Goal: Task Accomplishment & Management: Use online tool/utility

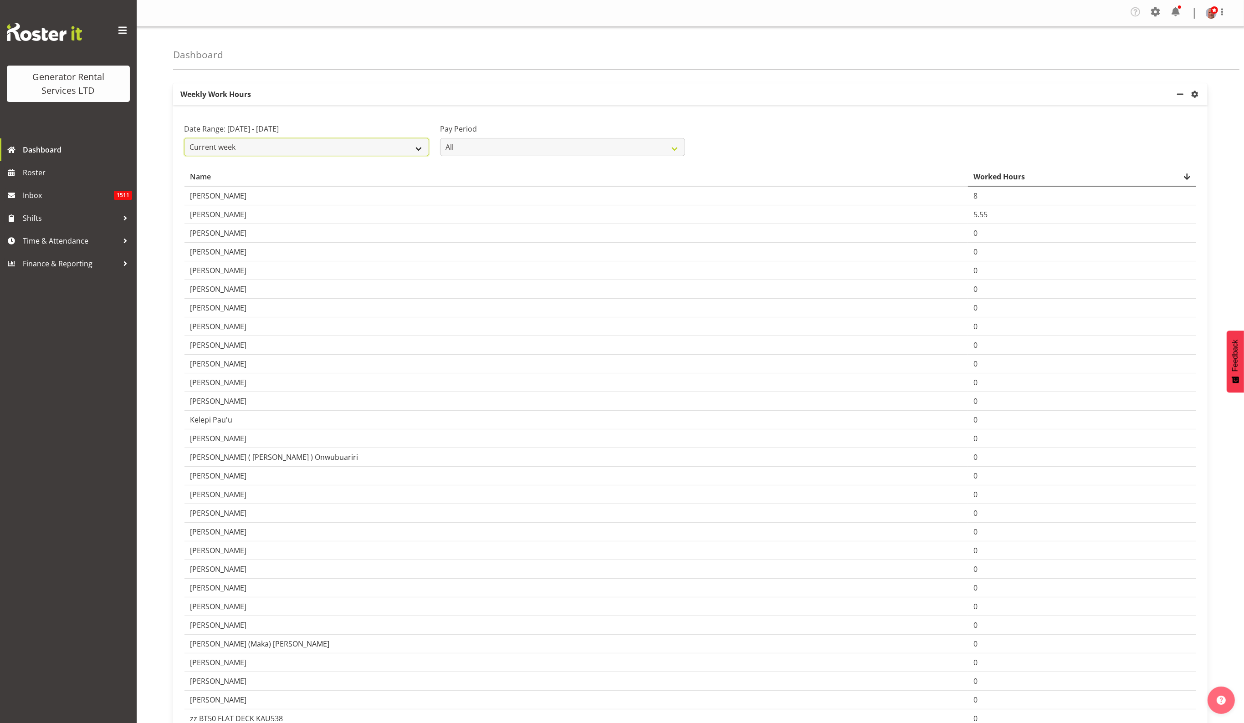
click at [318, 144] on select "Current week Last week Current Month Last Month Last 30 days" at bounding box center [306, 147] width 245 height 18
select select "last_week"
click at [184, 138] on select "Current week Last week Current Month Last Month Last 30 days" at bounding box center [306, 147] width 245 height 18
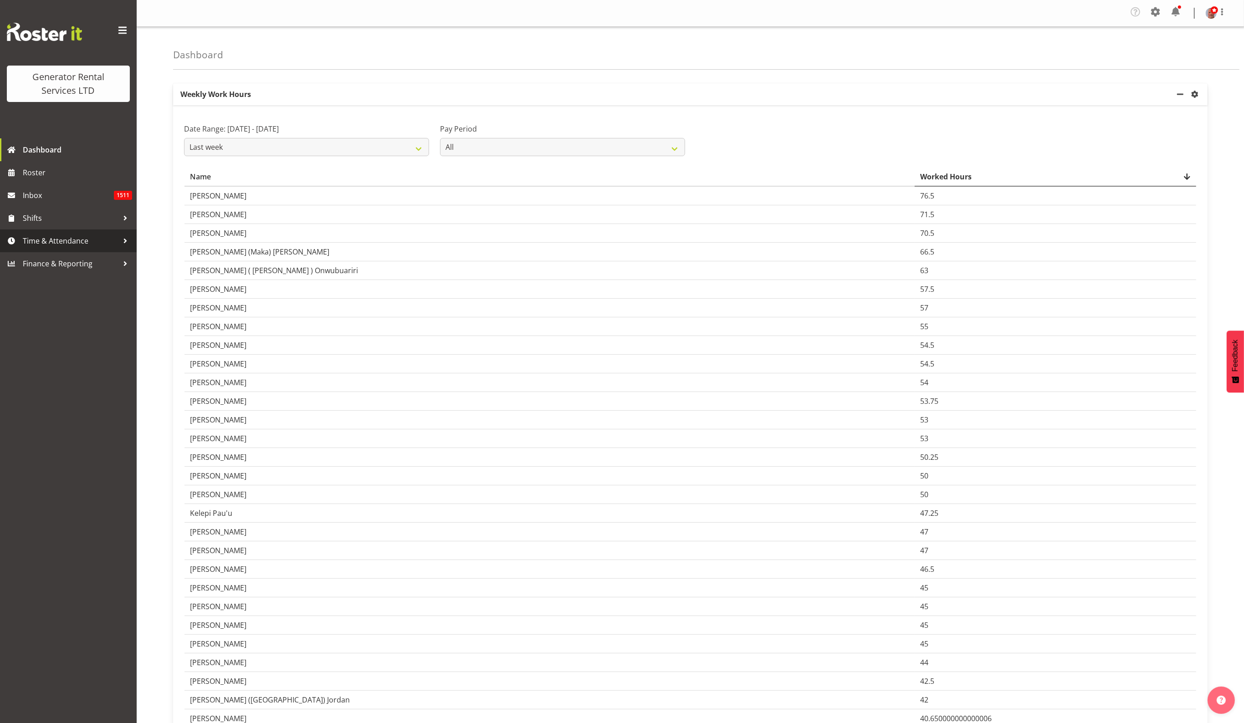
click at [67, 241] on span "Time & Attendance" at bounding box center [71, 241] width 96 height 14
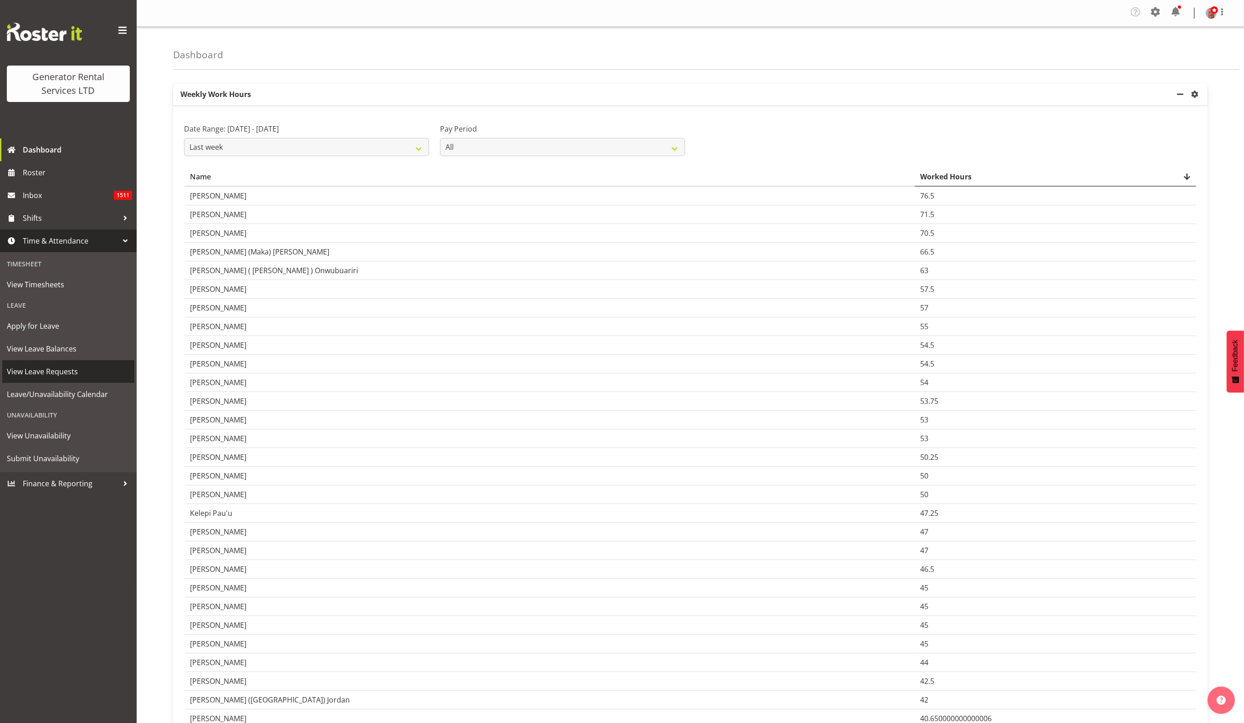
click at [61, 376] on span "View Leave Requests" at bounding box center [68, 372] width 123 height 14
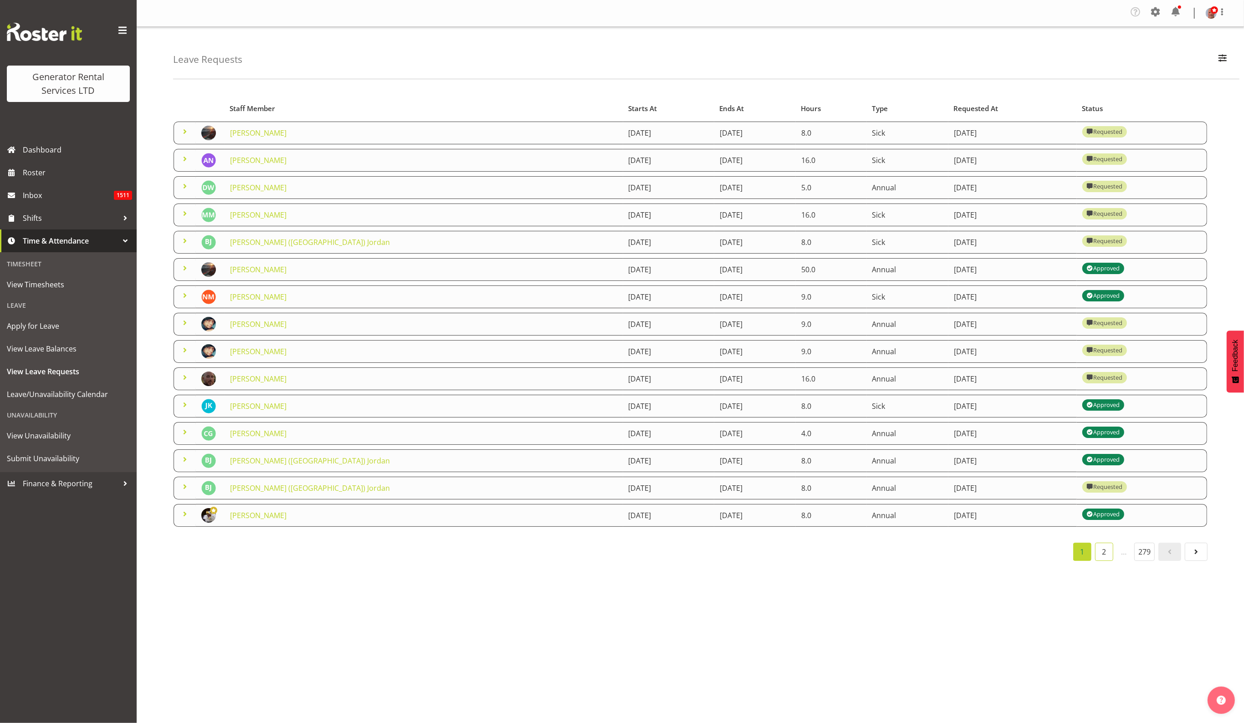
click at [1104, 556] on link "2" at bounding box center [1104, 552] width 18 height 18
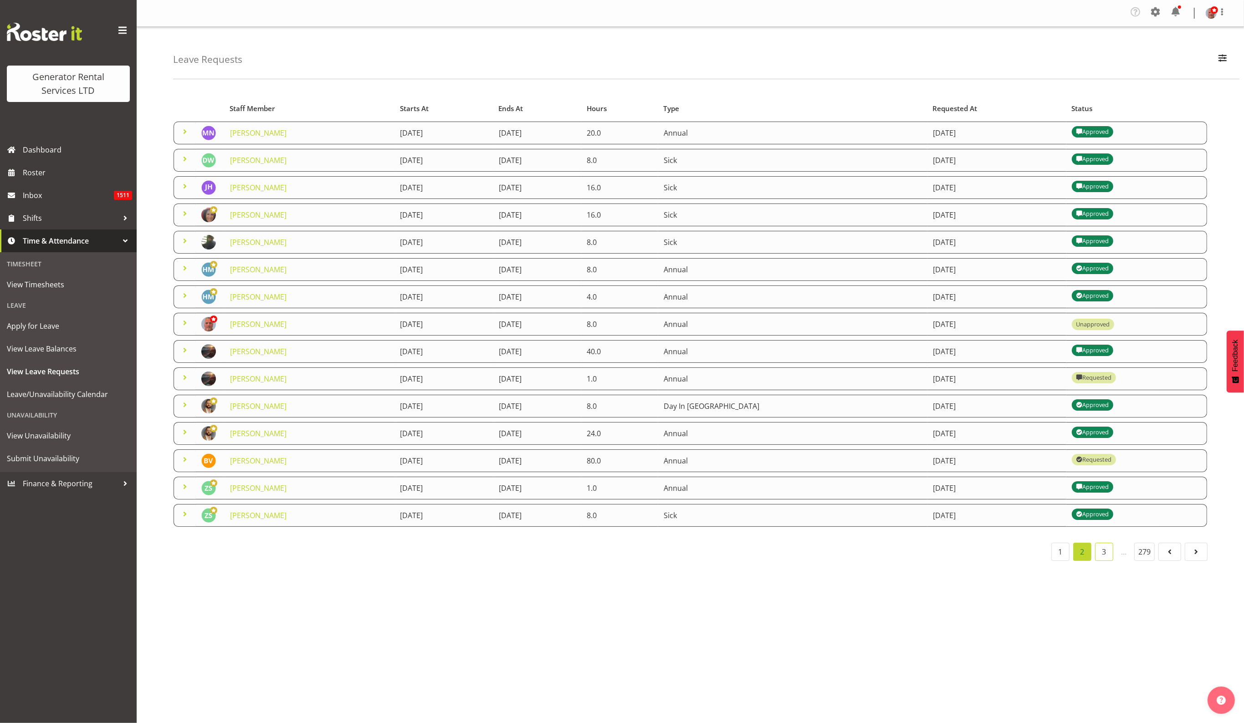
click at [1104, 553] on link "3" at bounding box center [1104, 552] width 18 height 18
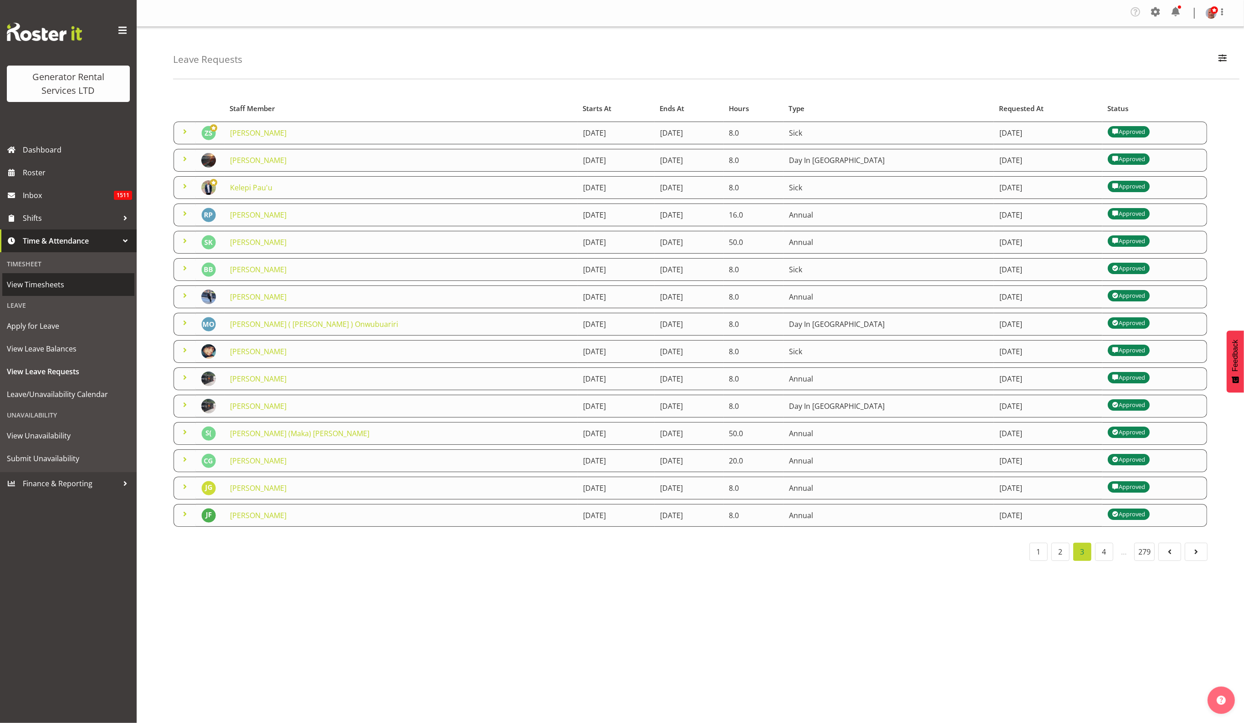
click at [57, 284] on span "View Timesheets" at bounding box center [68, 285] width 123 height 14
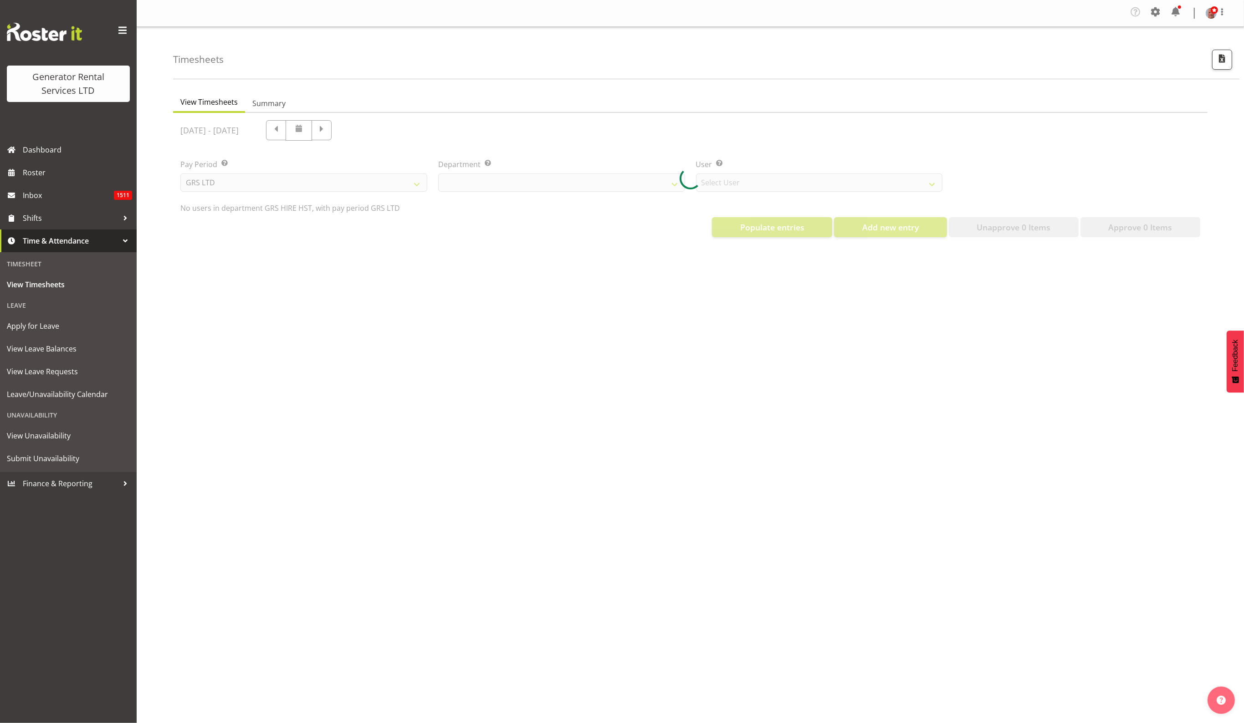
select select "22"
select select "149"
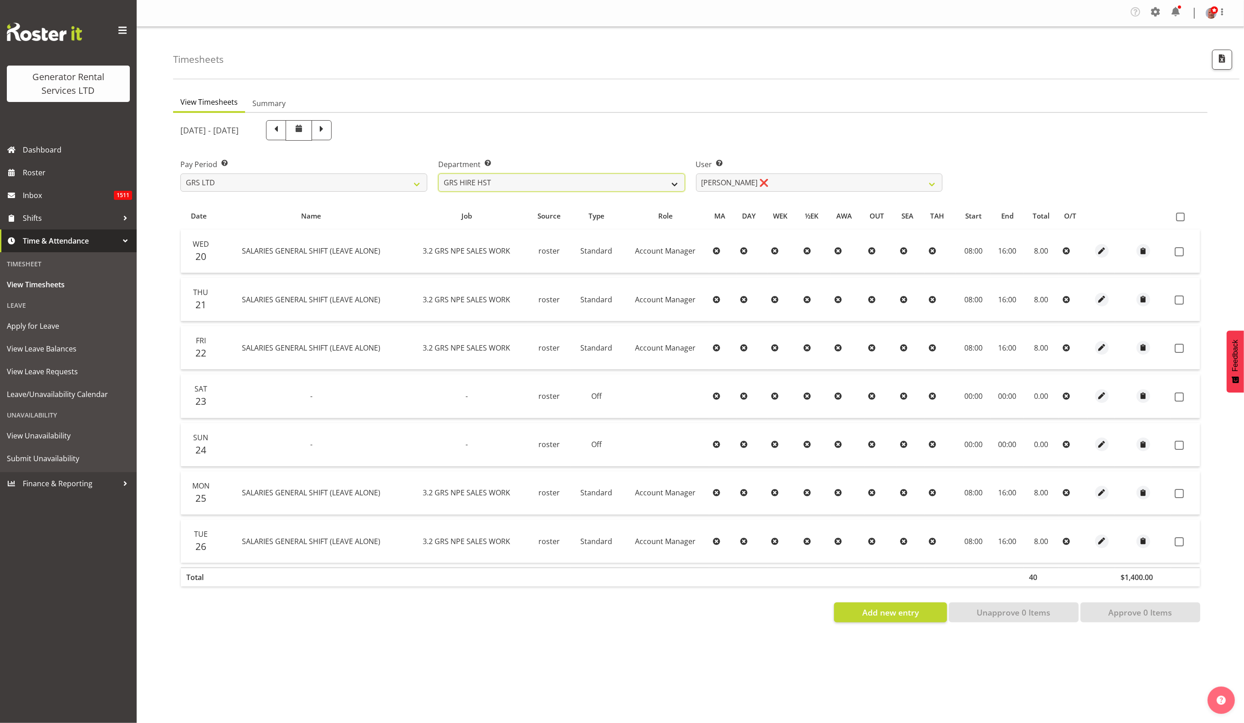
click at [508, 180] on select "GRS ADMIN AKL GRS ADMIN TGA GRS ENGINEERING AKL GRS HIRE AKL GRS HIRE HST GRS H…" at bounding box center [561, 183] width 247 height 18
click at [438, 174] on select "GRS ADMIN AKL GRS ADMIN TGA GRS ENGINEERING AKL GRS HIRE AKL GRS HIRE HST GRS H…" at bounding box center [561, 183] width 247 height 18
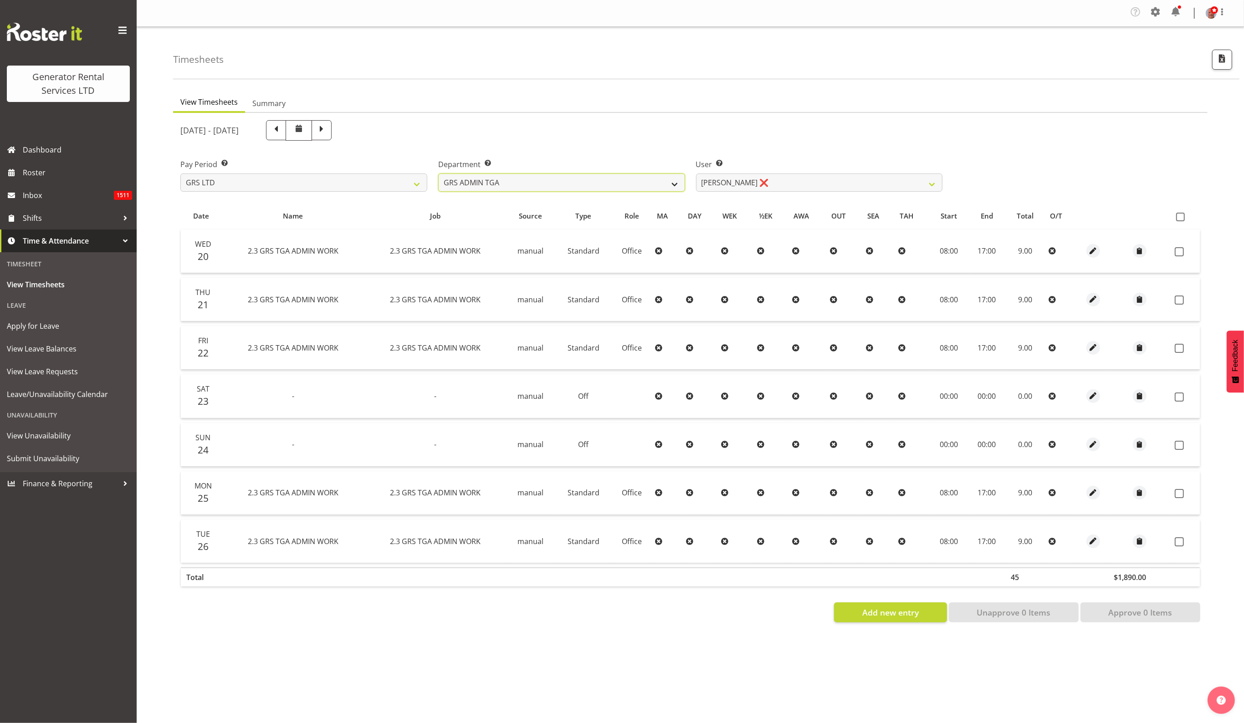
click at [540, 183] on select "GRS ADMIN AKL GRS ADMIN TGA GRS ENGINEERING AKL GRS HIRE AKL GRS HIRE HST GRS H…" at bounding box center [561, 183] width 247 height 18
click at [438, 174] on select "GRS ADMIN AKL GRS ADMIN TGA GRS ENGINEERING AKL GRS HIRE AKL GRS HIRE HST GRS H…" at bounding box center [561, 183] width 247 height 18
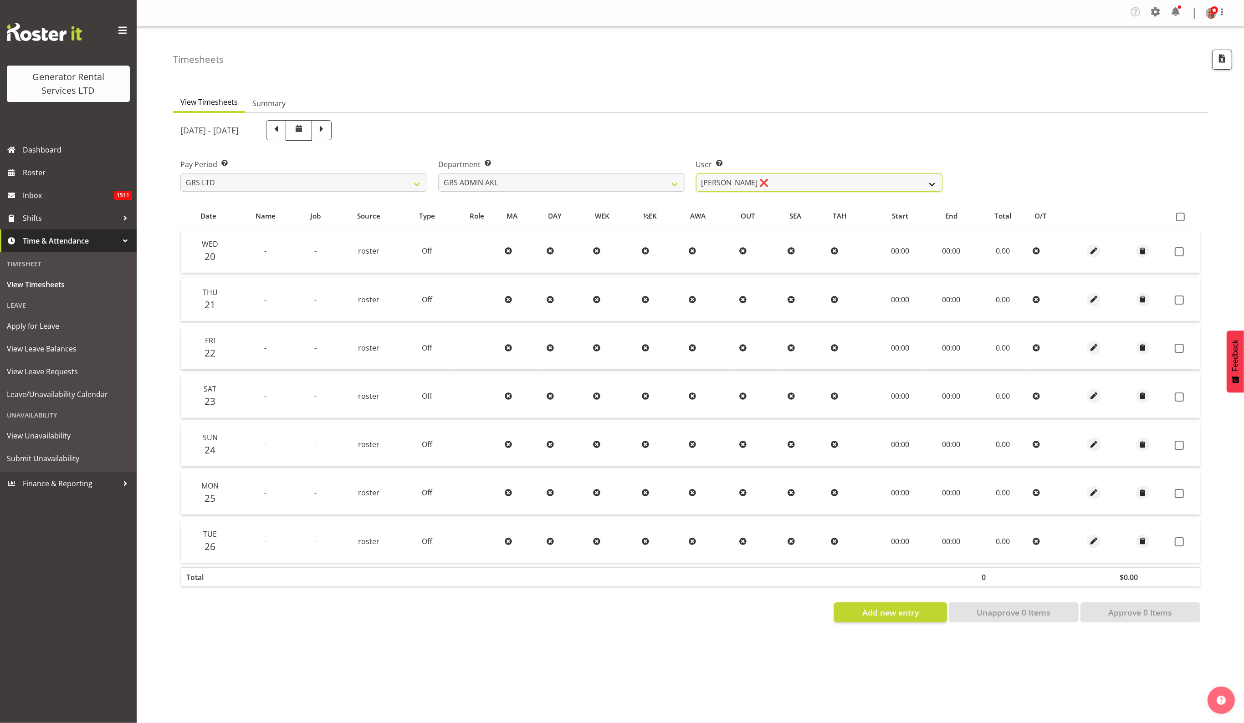
click at [764, 184] on select "Adam Steele ❌ Nick McDonald ❌ Nicko Kokkaris ❌ Phil Hannah ❌ Zach Satiu ❌" at bounding box center [819, 183] width 247 height 18
click at [568, 184] on select "GRS ADMIN AKL GRS ADMIN TGA GRS ENGINEERING AKL GRS HIRE AKL GRS HIRE HST GRS H…" at bounding box center [561, 183] width 247 height 18
select select "20"
click at [438, 174] on select "GRS ADMIN AKL GRS ADMIN TGA GRS ENGINEERING AKL GRS HIRE AKL GRS HIRE HST GRS H…" at bounding box center [561, 183] width 247 height 18
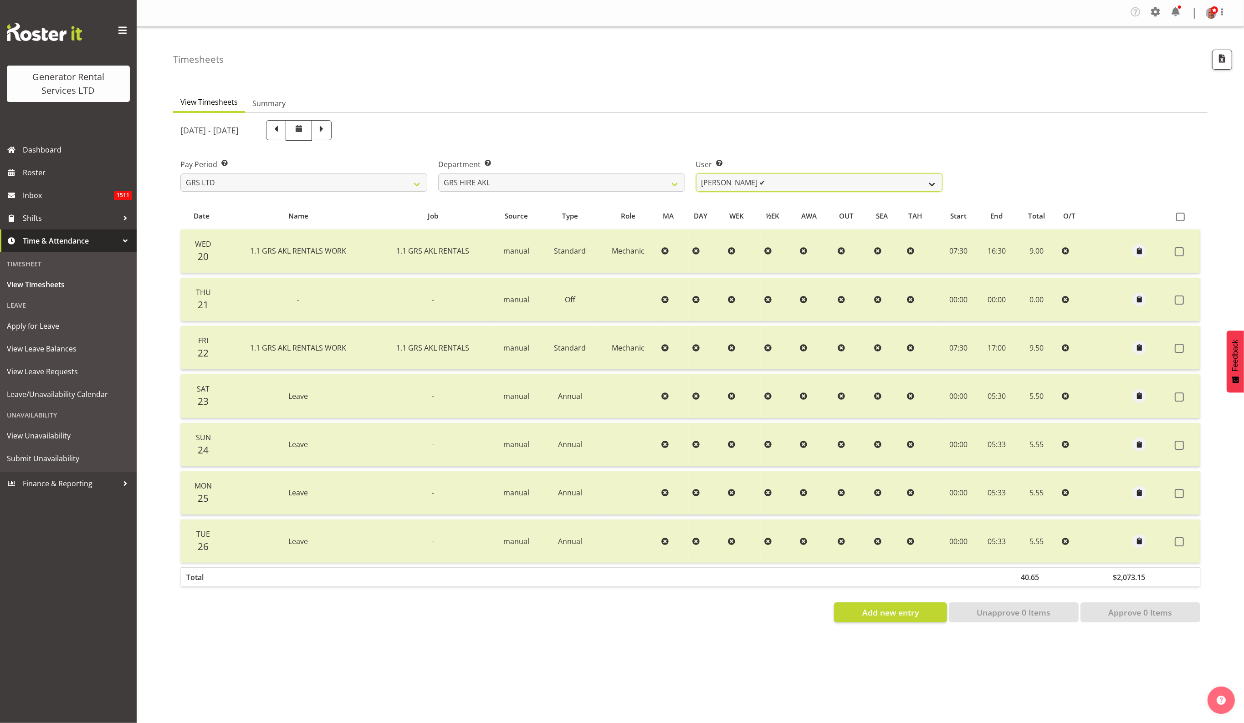
click at [774, 184] on select "Aaron Naish ✔ Brandon Adonis ✔ Brendan (Paris) Jordan ❌ Caleb Phillips ❌ Carl S…" at bounding box center [819, 183] width 247 height 18
select select "160"
click at [696, 174] on select "Aaron Naish ✔ Brandon Adonis ✔ Brendan (Paris) Jordan ❌ Caleb Phillips ❌ Carl S…" at bounding box center [819, 183] width 247 height 18
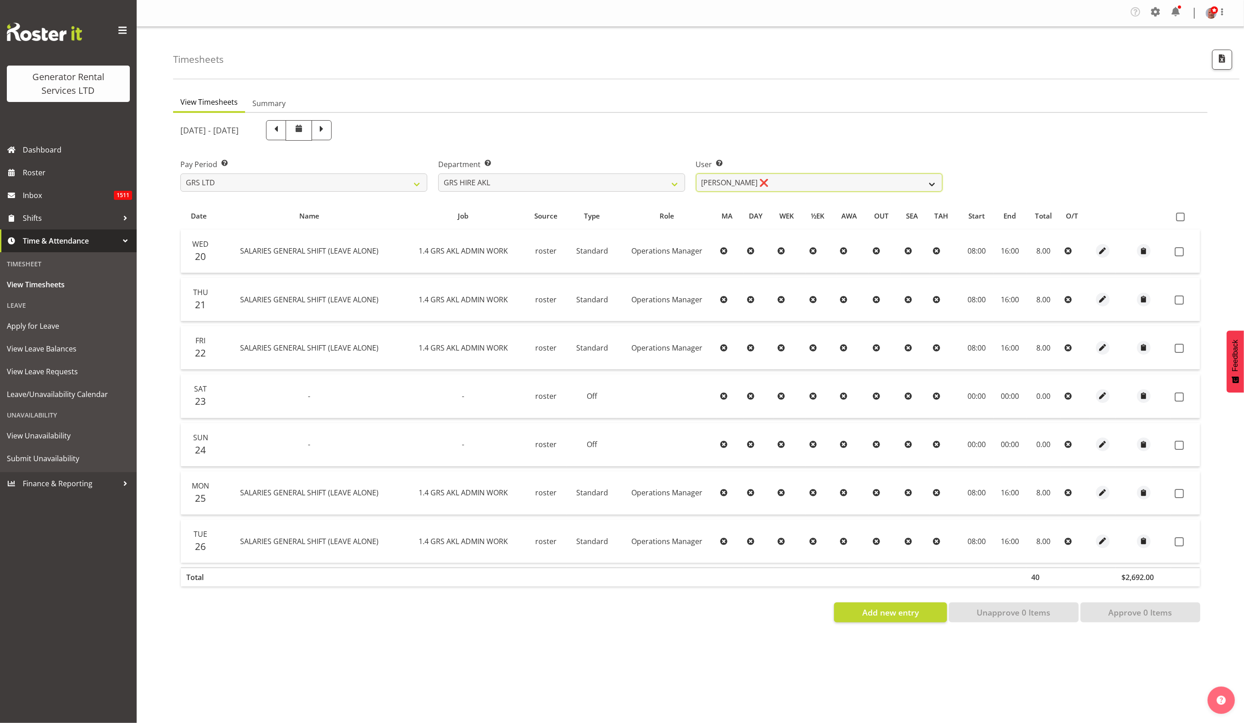
click at [723, 179] on select "Aaron Naish ✔ Brandon Adonis ✔ Brendan (Paris) Jordan ❌ Caleb Phillips ❌ Carl S…" at bounding box center [819, 183] width 247 height 18
click at [638, 134] on div "[DATE] - [DATE]" at bounding box center [561, 130] width 762 height 20
click at [576, 182] on select "GRS ADMIN AKL GRS ADMIN TGA GRS ENGINEERING AKL GRS HIRE AKL GRS HIRE HST GRS H…" at bounding box center [561, 183] width 247 height 18
select select "21"
click at [438, 174] on select "GRS ADMIN AKL GRS ADMIN TGA GRS ENGINEERING AKL GRS HIRE AKL GRS HIRE HST GRS H…" at bounding box center [561, 183] width 247 height 18
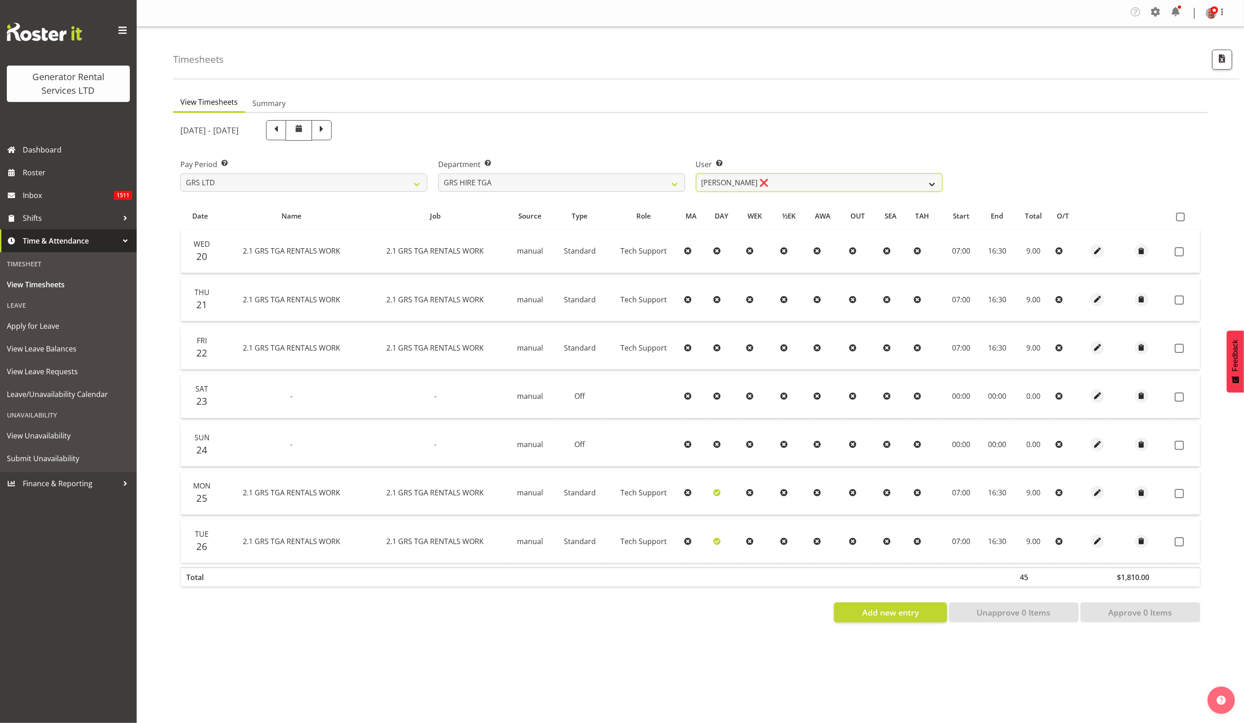
click at [816, 187] on select "[PERSON_NAME] ❌ [PERSON_NAME] ❌ [PERSON_NAME] ❌ [PERSON_NAME] ❌ [PERSON_NAME] ❌" at bounding box center [819, 183] width 247 height 18
select select "184"
click at [696, 174] on select "[PERSON_NAME] ❌ [PERSON_NAME] ❌ [PERSON_NAME] ❌ [PERSON_NAME] ❌ [PERSON_NAME] ❌" at bounding box center [819, 183] width 247 height 18
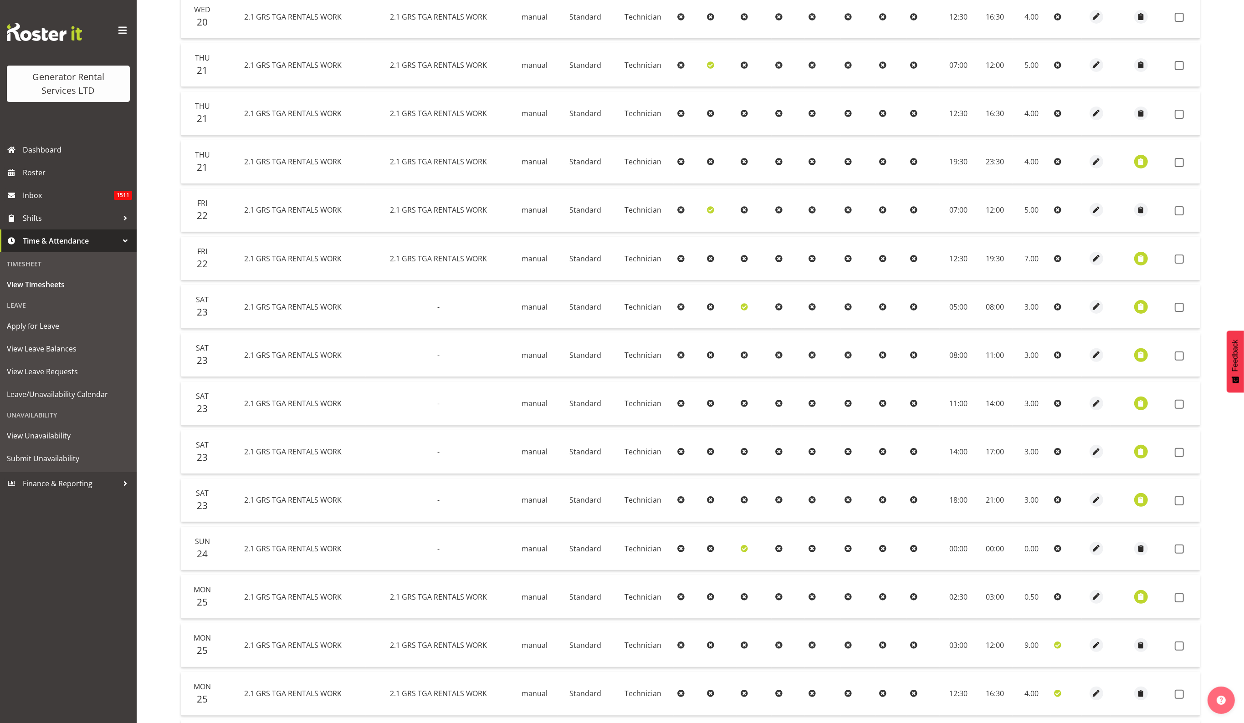
scroll to position [283, 0]
click at [1139, 164] on span "button" at bounding box center [1141, 161] width 10 height 10
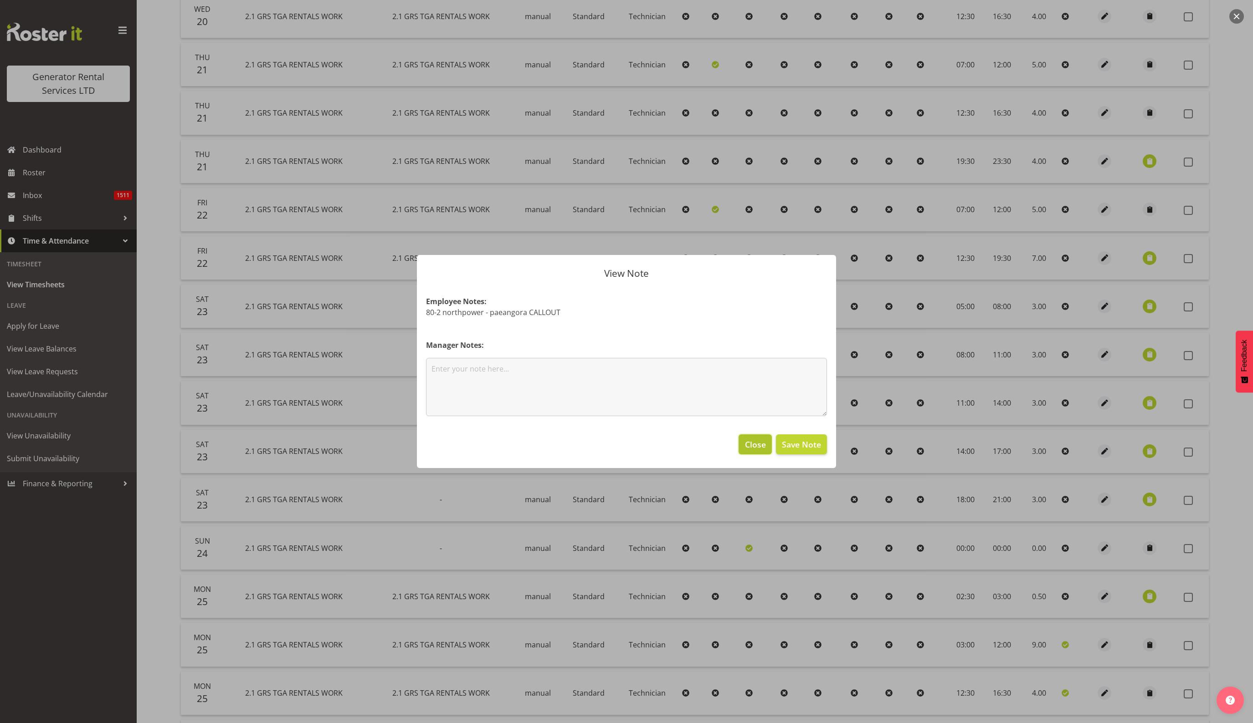
click at [753, 449] on span "Close" at bounding box center [755, 445] width 21 height 12
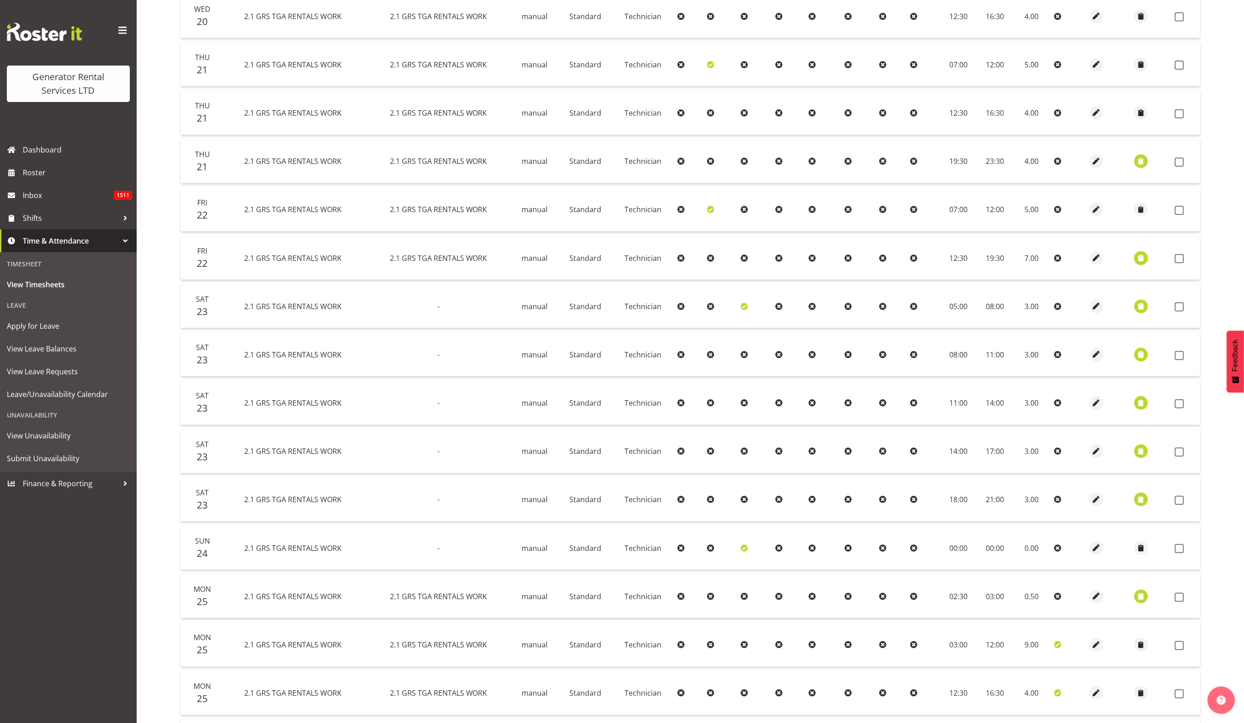
click at [1138, 256] on span "button" at bounding box center [1141, 258] width 10 height 10
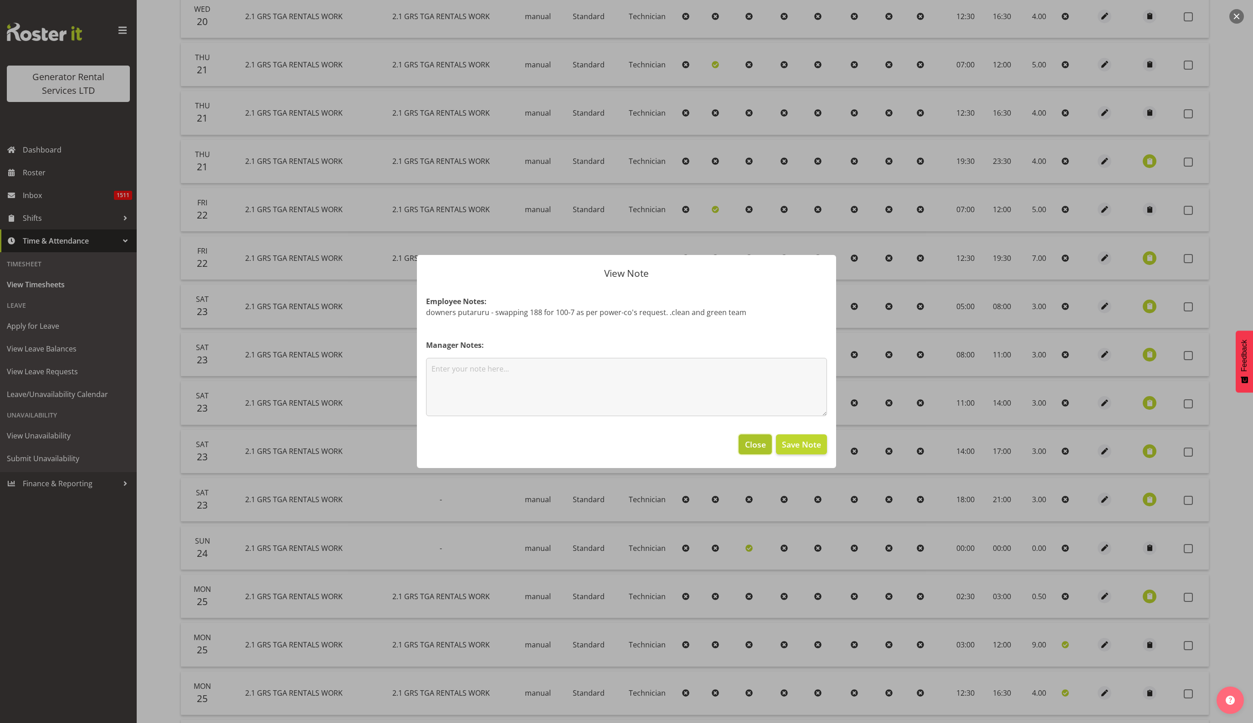
click at [754, 445] on span "Close" at bounding box center [755, 445] width 21 height 12
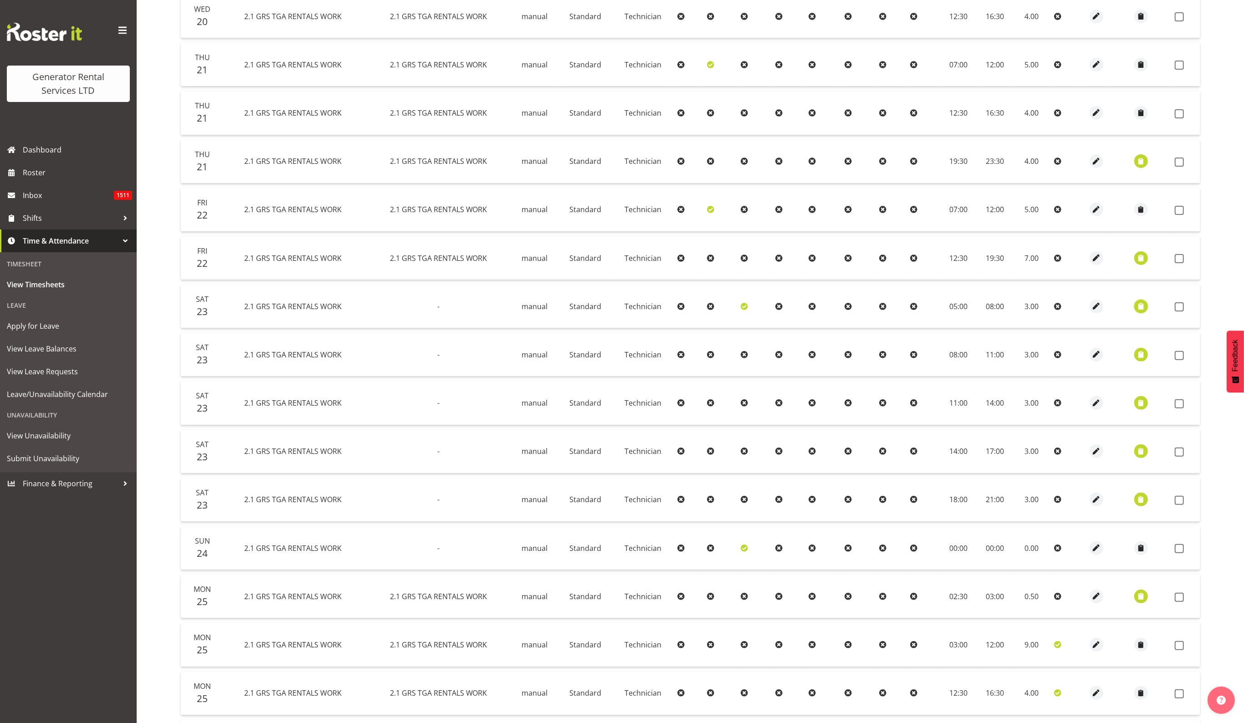
click at [1140, 310] on span "button" at bounding box center [1141, 306] width 10 height 10
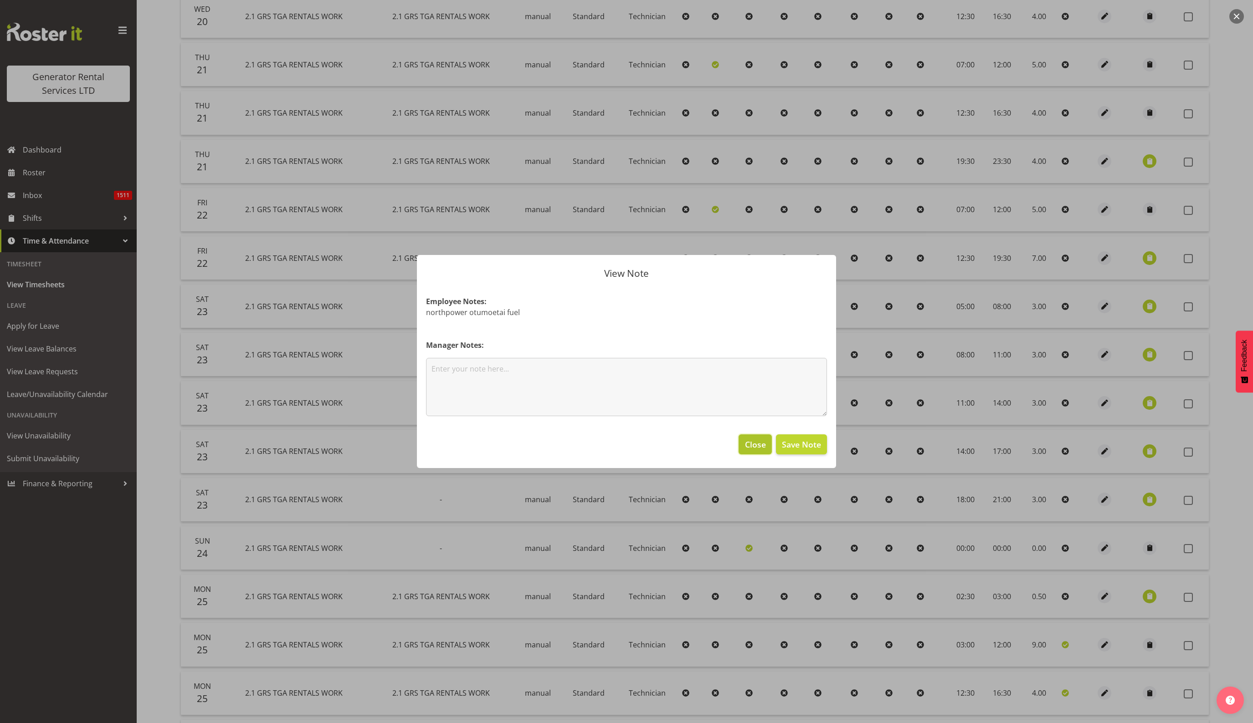
click at [756, 445] on span "Close" at bounding box center [755, 445] width 21 height 12
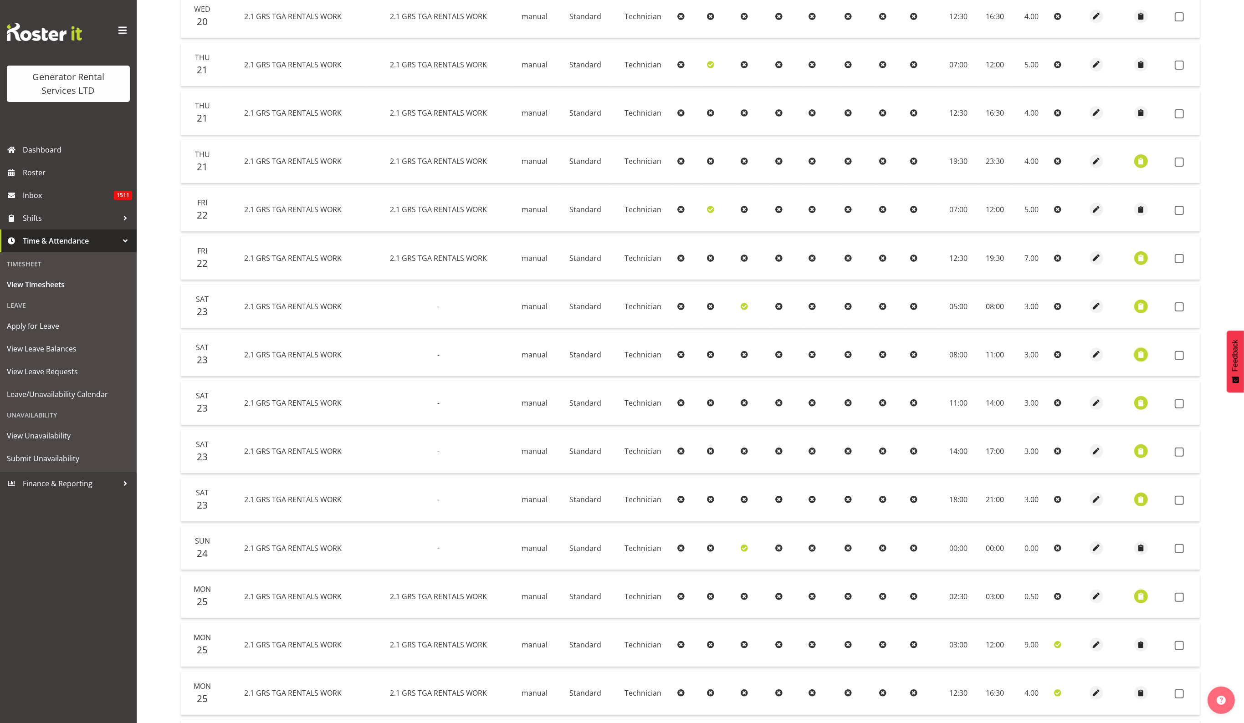
click at [1143, 352] on span "button" at bounding box center [1141, 354] width 10 height 10
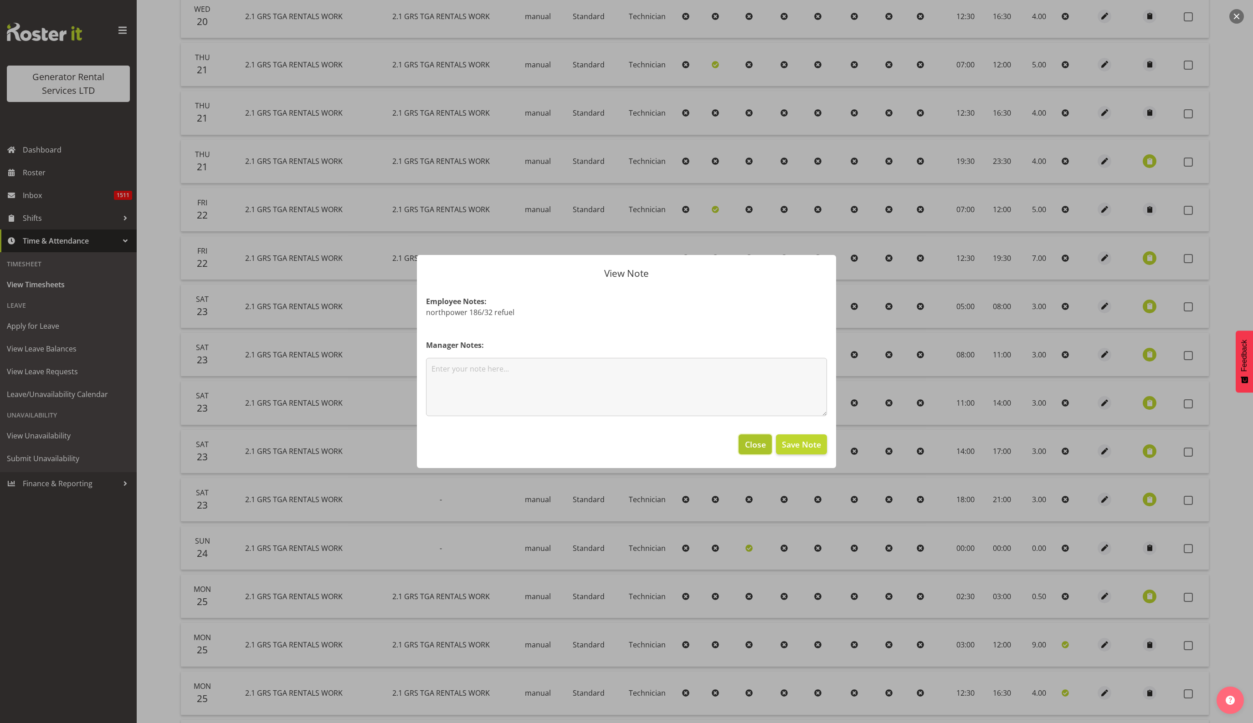
click at [753, 443] on span "Close" at bounding box center [755, 445] width 21 height 12
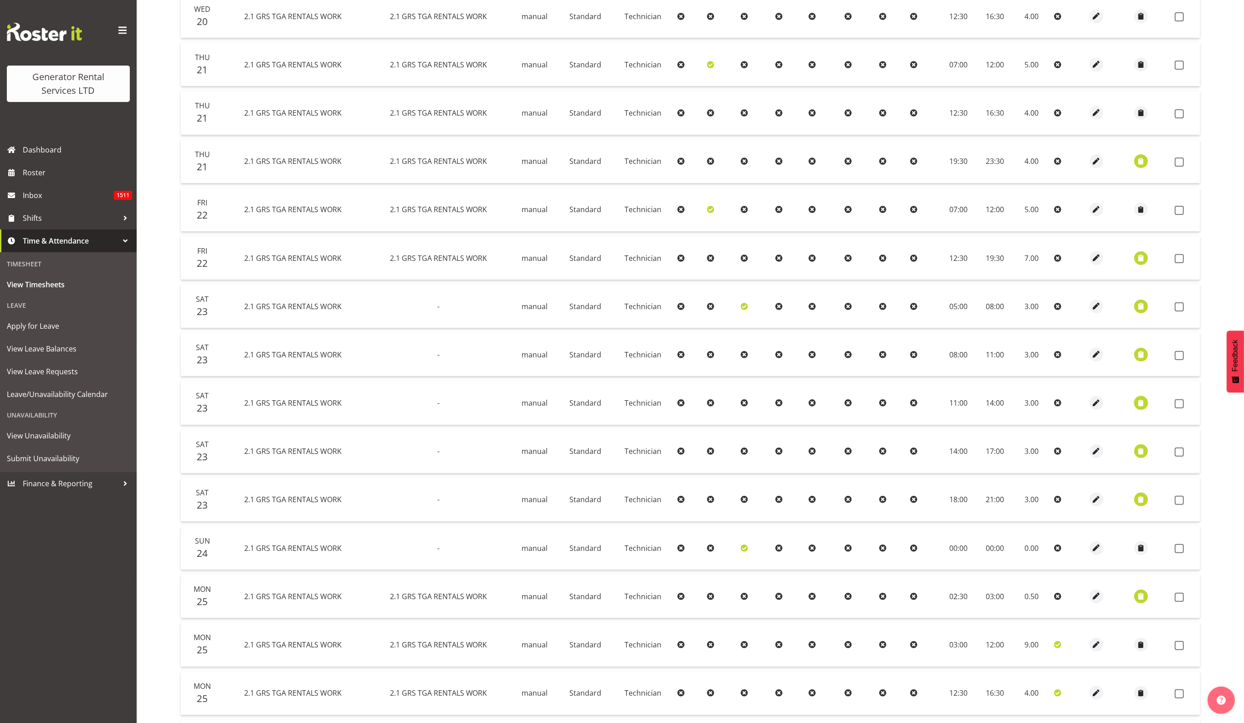
click at [1135, 407] on button "button" at bounding box center [1141, 403] width 14 height 14
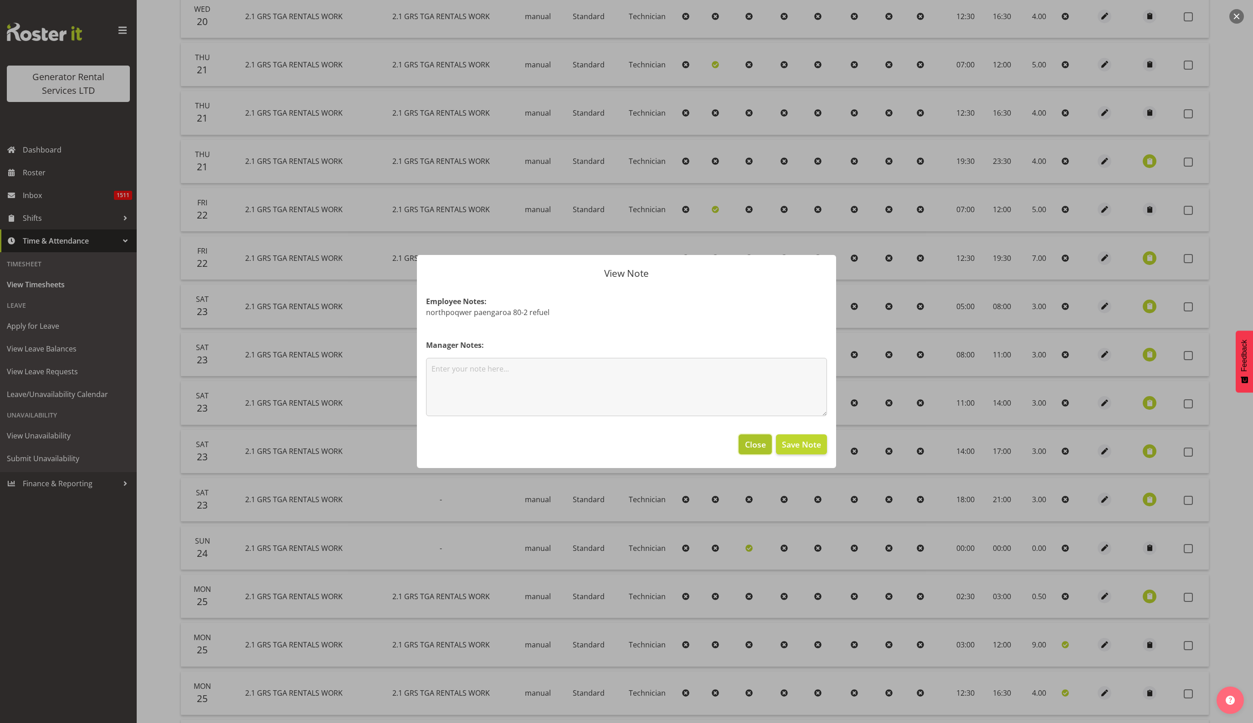
click at [754, 449] on span "Close" at bounding box center [755, 445] width 21 height 12
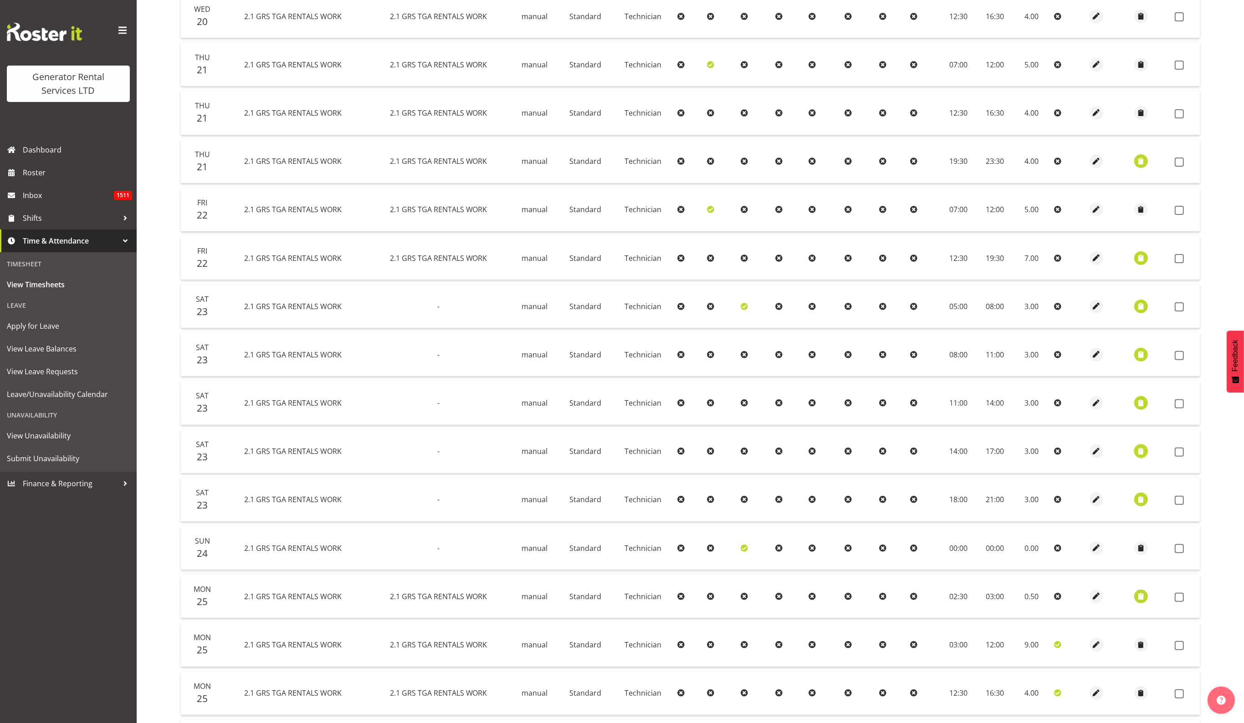
click at [1138, 451] on span "button" at bounding box center [1141, 451] width 10 height 10
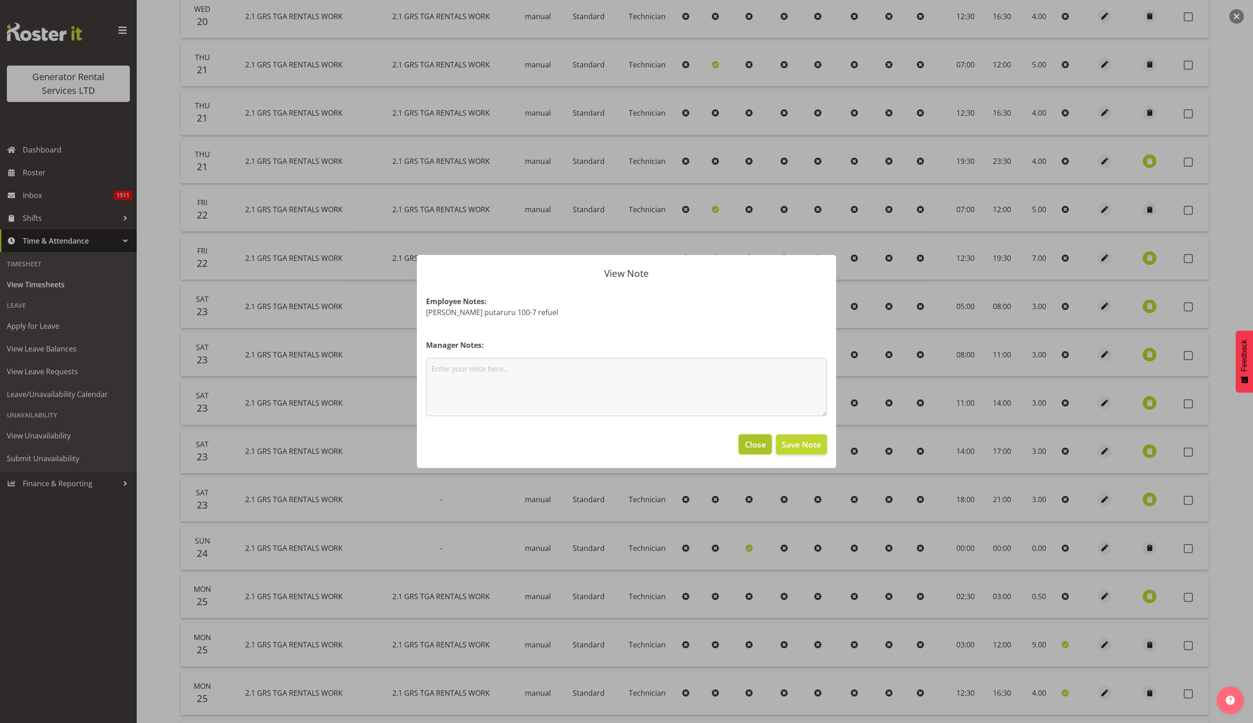
click at [755, 443] on span "Close" at bounding box center [755, 445] width 21 height 12
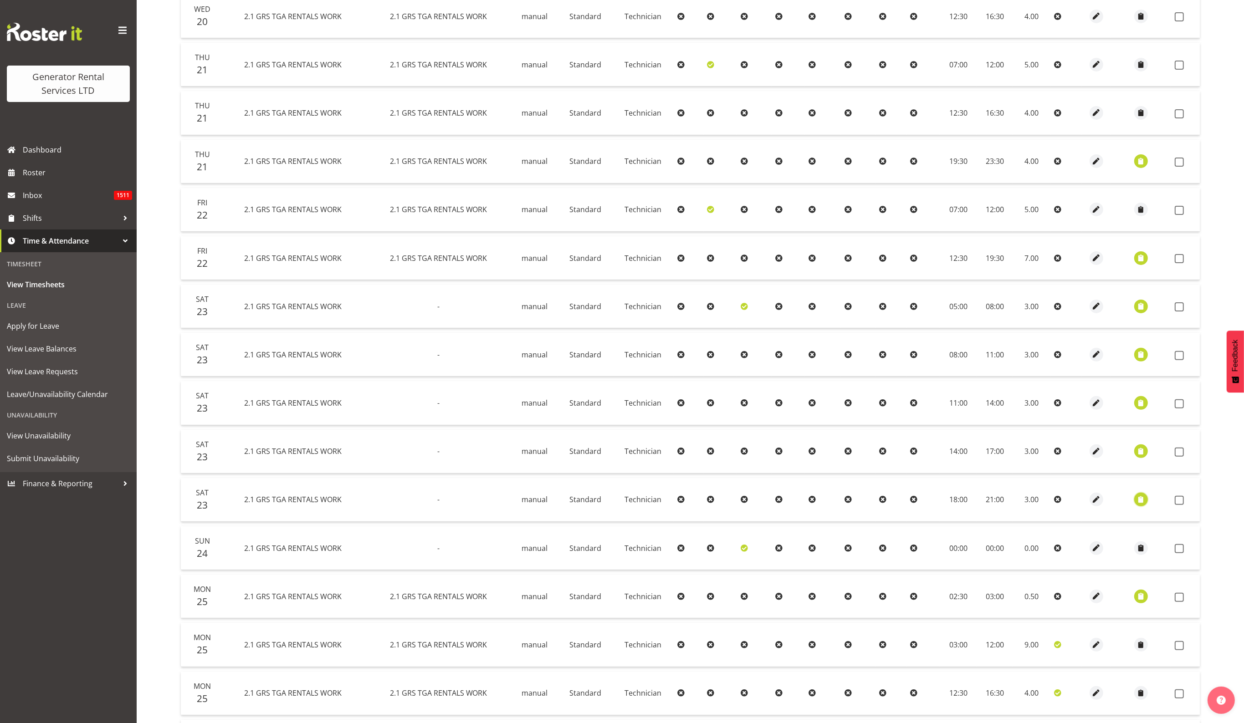
click at [1143, 502] on span "button" at bounding box center [1141, 500] width 10 height 10
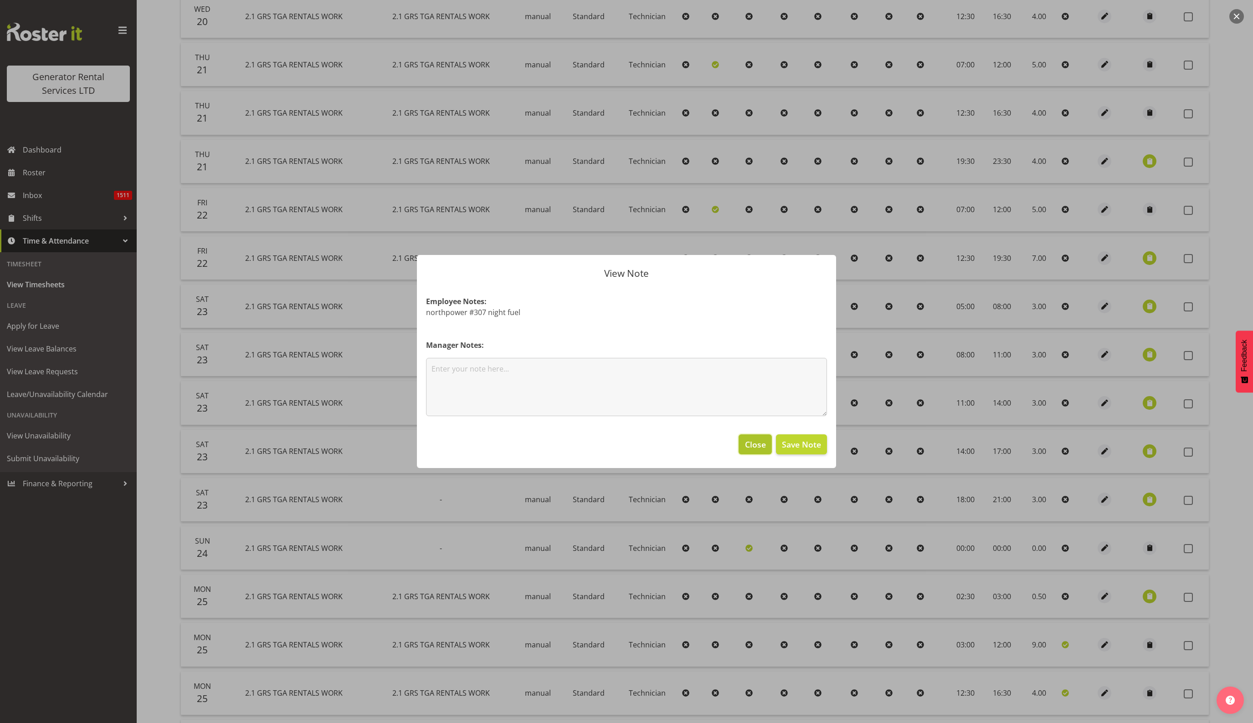
click at [756, 440] on span "Close" at bounding box center [755, 445] width 21 height 12
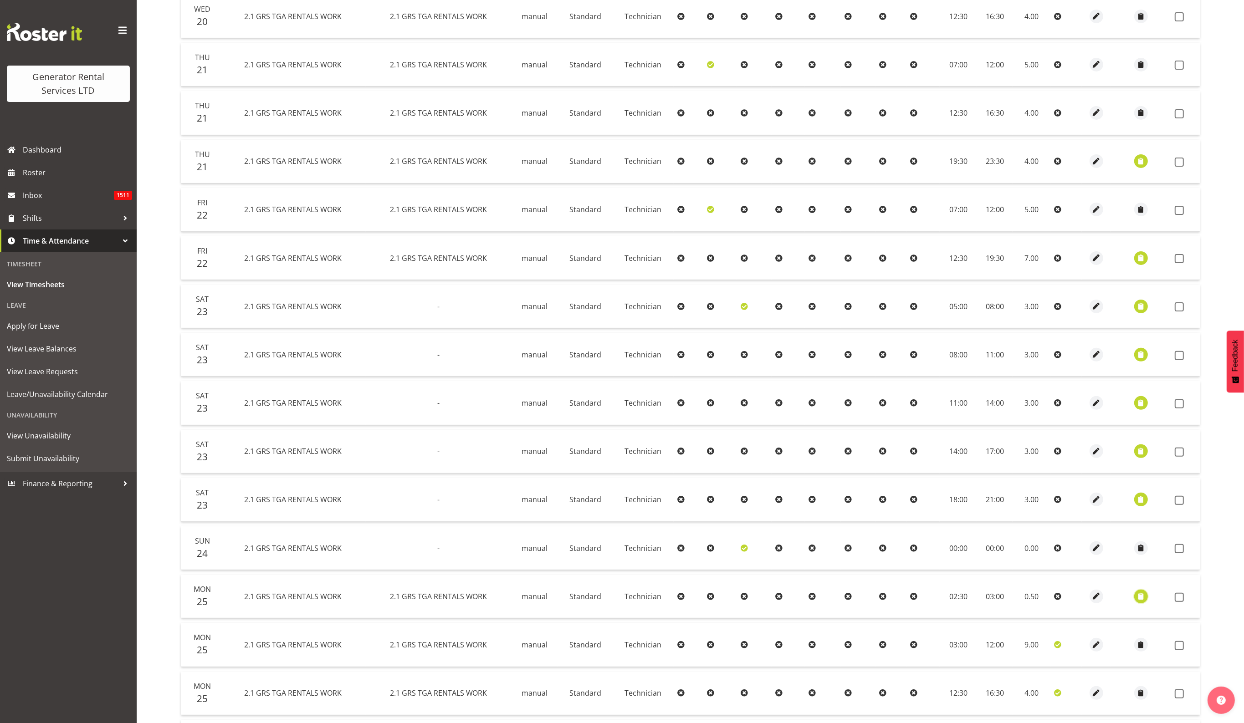
click at [1141, 594] on span "button" at bounding box center [1141, 596] width 10 height 10
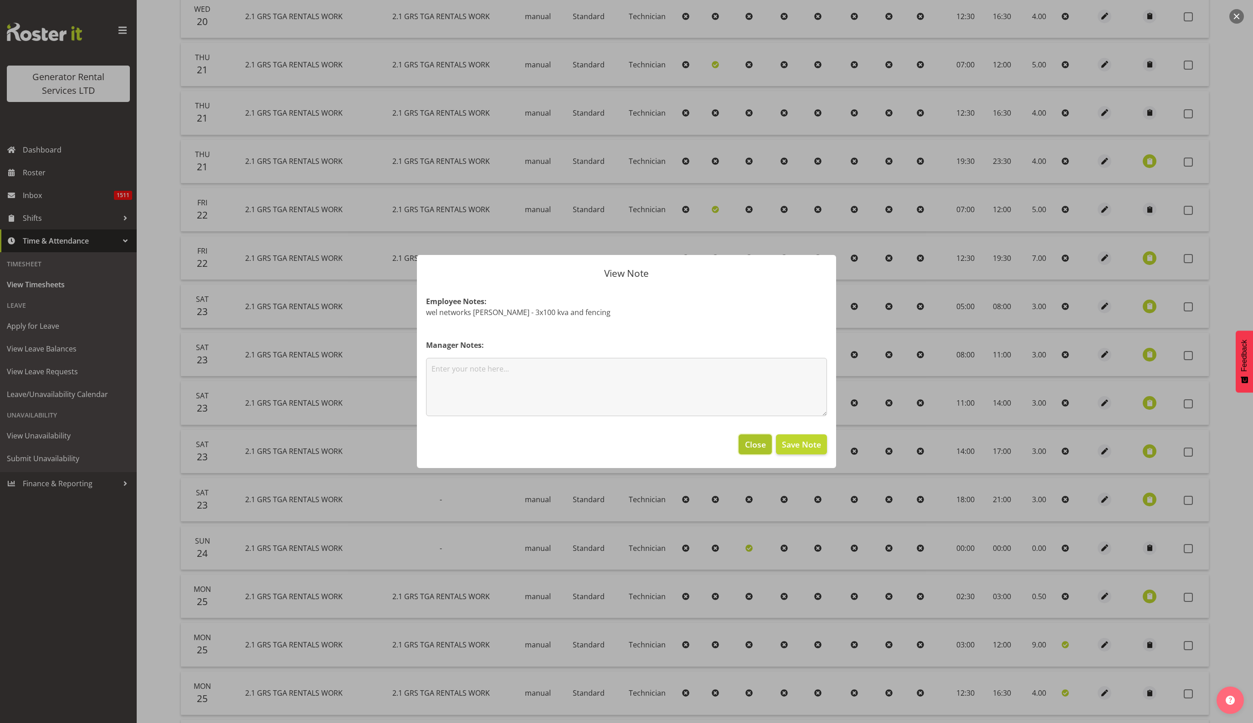
click at [753, 446] on span "Close" at bounding box center [755, 445] width 21 height 12
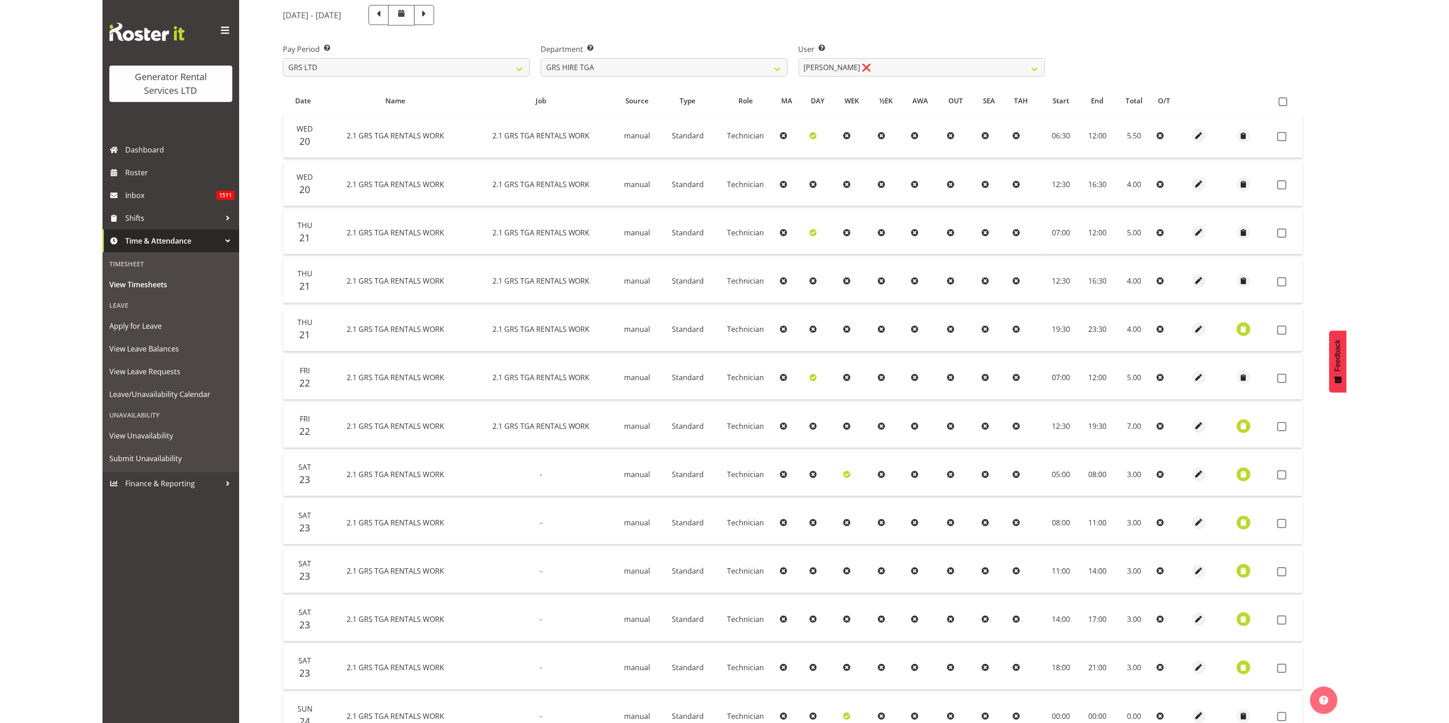
scroll to position [114, 0]
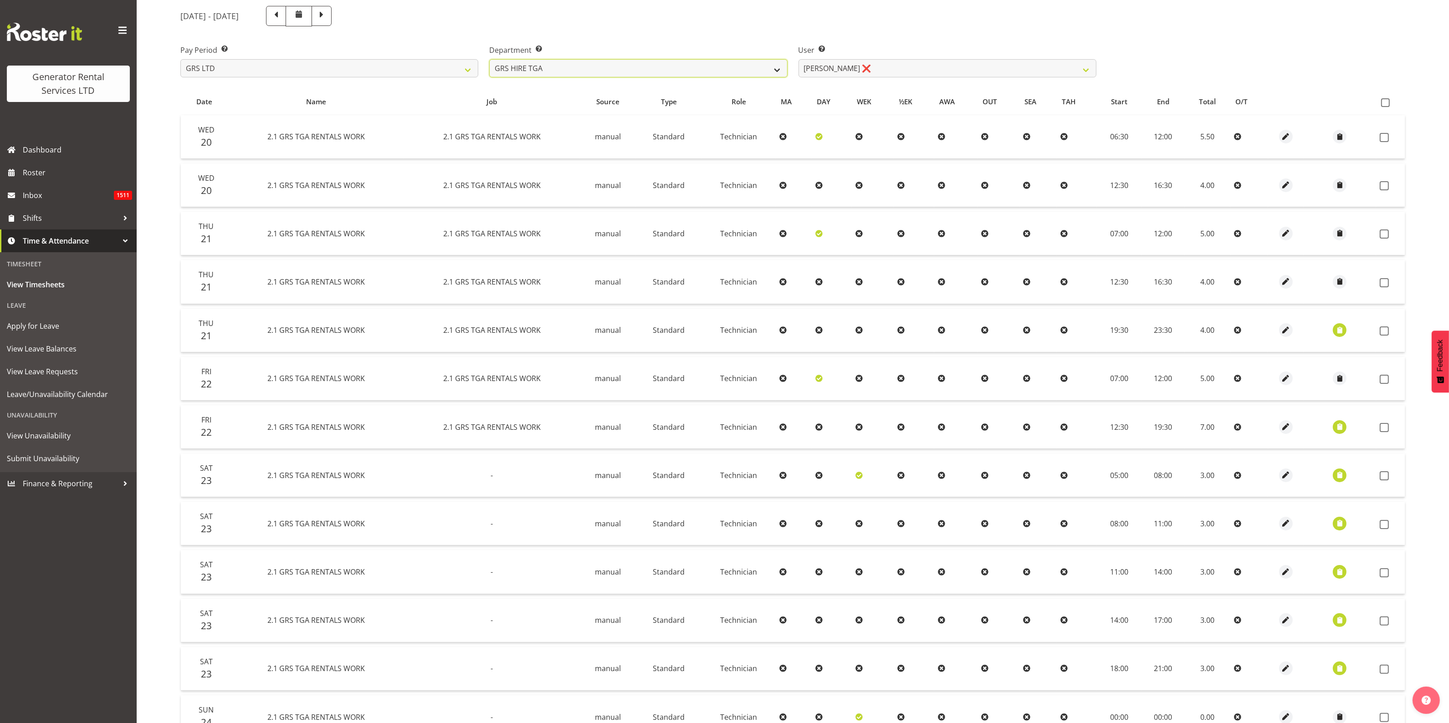
click at [639, 67] on select "GRS ADMIN AKL GRS ADMIN TGA GRS ENGINEERING AKL GRS HIRE AKL GRS HIRE HST GRS H…" at bounding box center [638, 68] width 298 height 18
click at [60, 149] on span "Dashboard" at bounding box center [77, 150] width 109 height 14
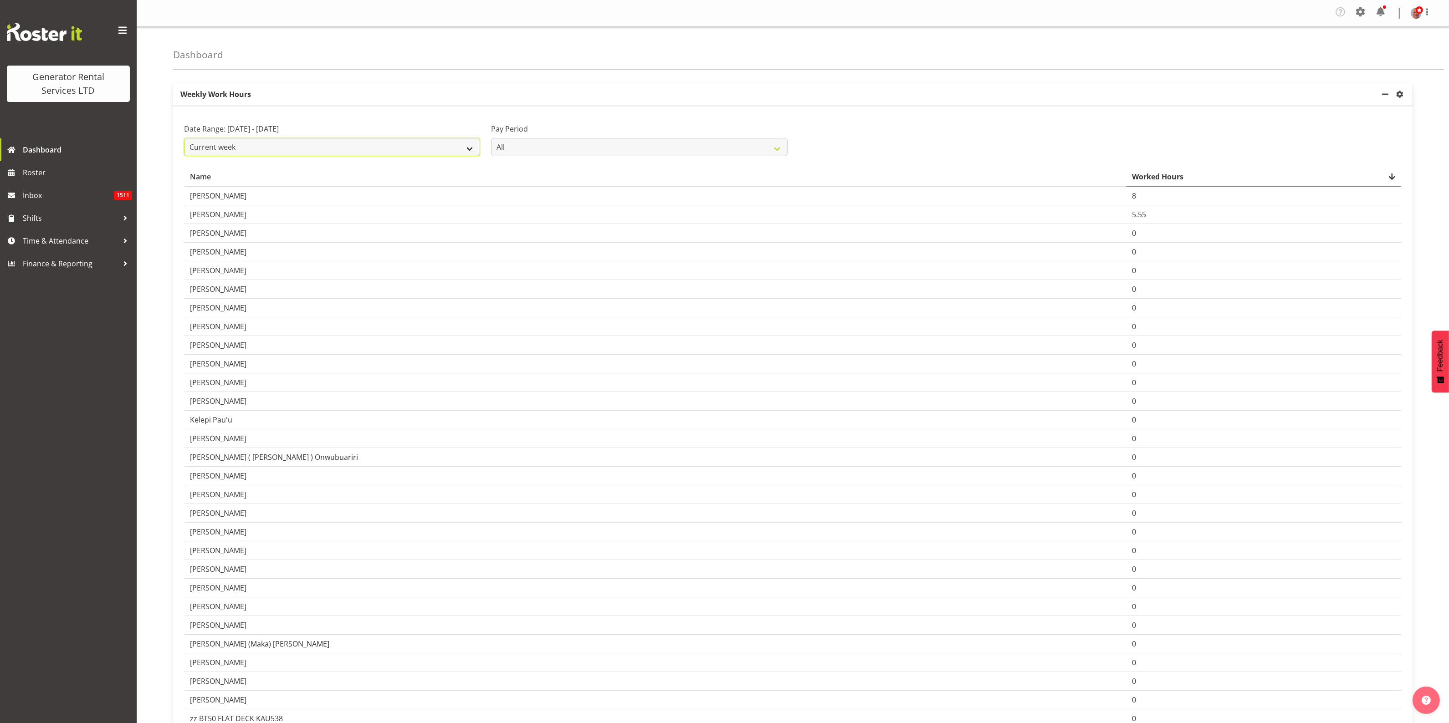
click at [433, 148] on select "Current week Last week Current Month Last Month Last 30 days" at bounding box center [332, 147] width 296 height 18
select select "last_week"
click at [184, 138] on select "Current week Last week Current Month Last Month Last 30 days" at bounding box center [332, 147] width 296 height 18
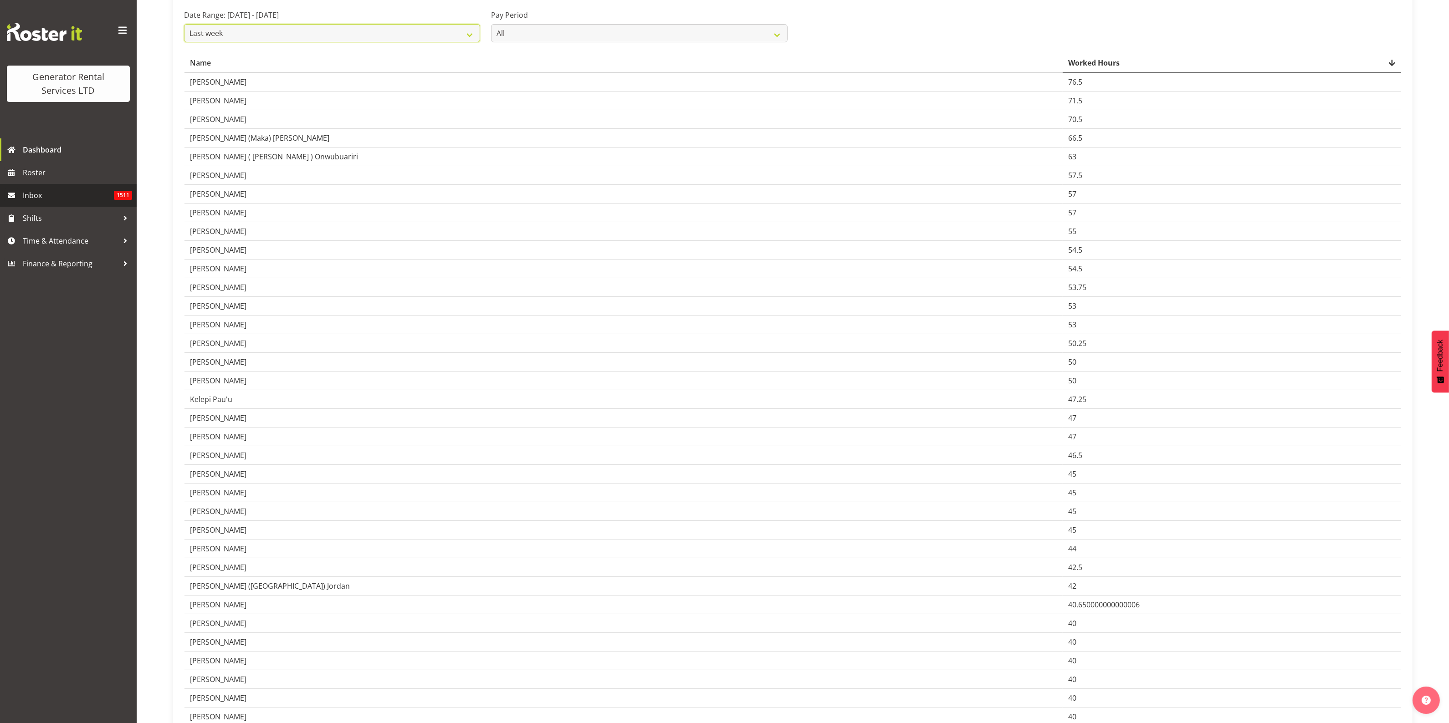
scroll to position [113, 0]
click at [49, 242] on span "Time & Attendance" at bounding box center [71, 241] width 96 height 14
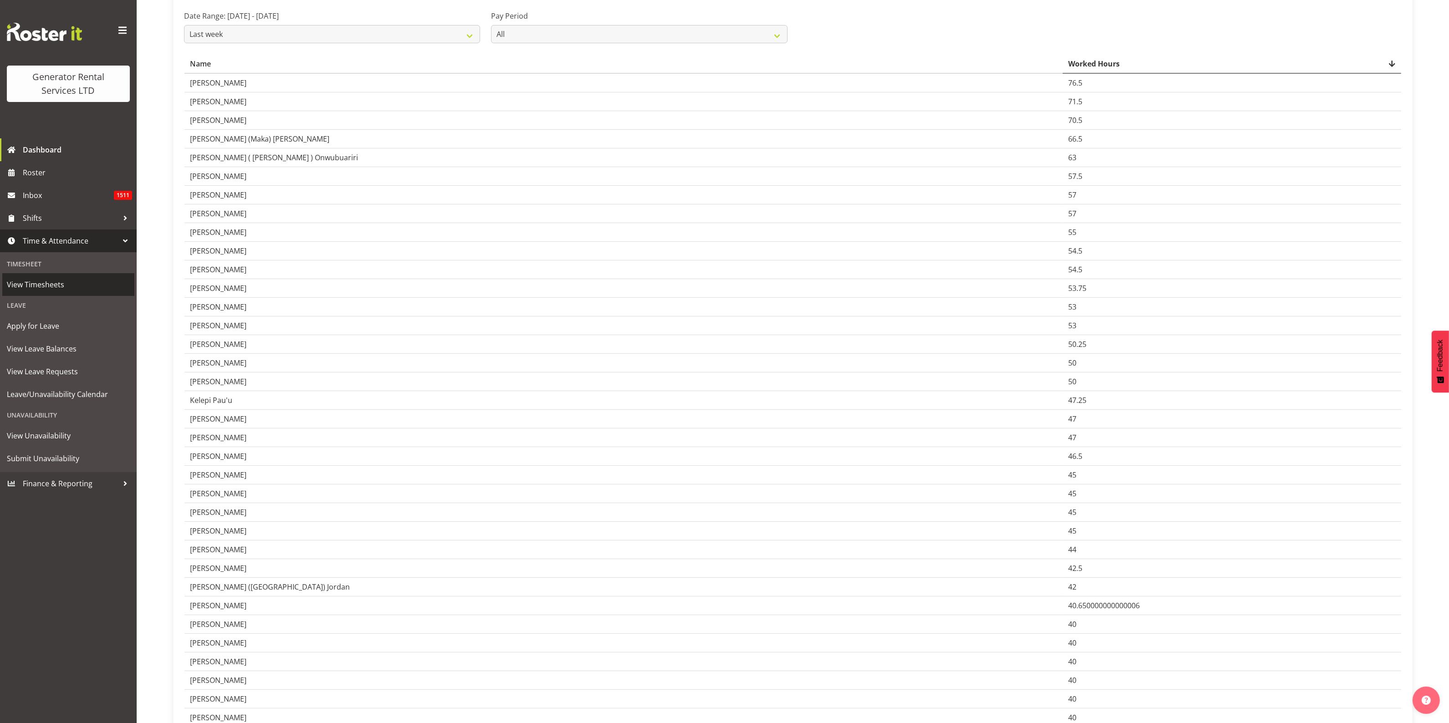
click at [48, 284] on span "View Timesheets" at bounding box center [68, 285] width 123 height 14
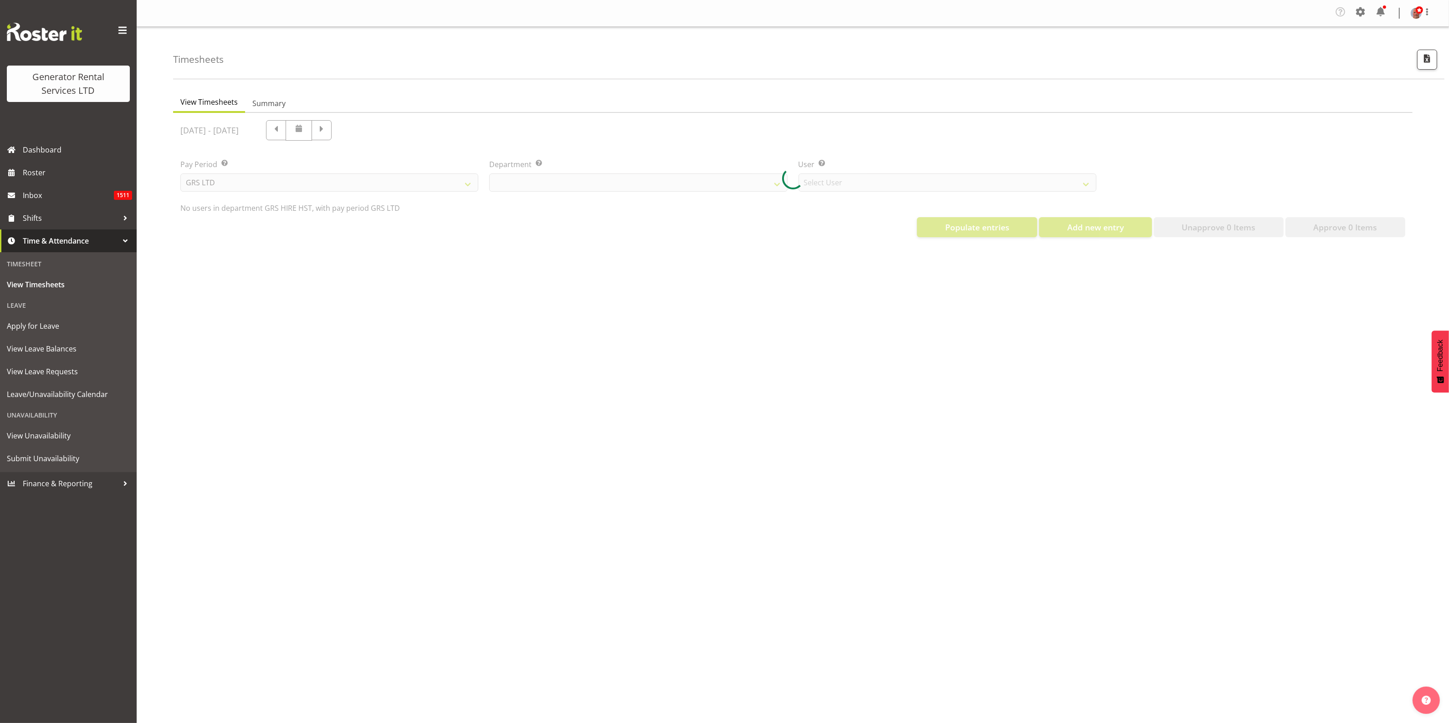
select select "22"
select select "149"
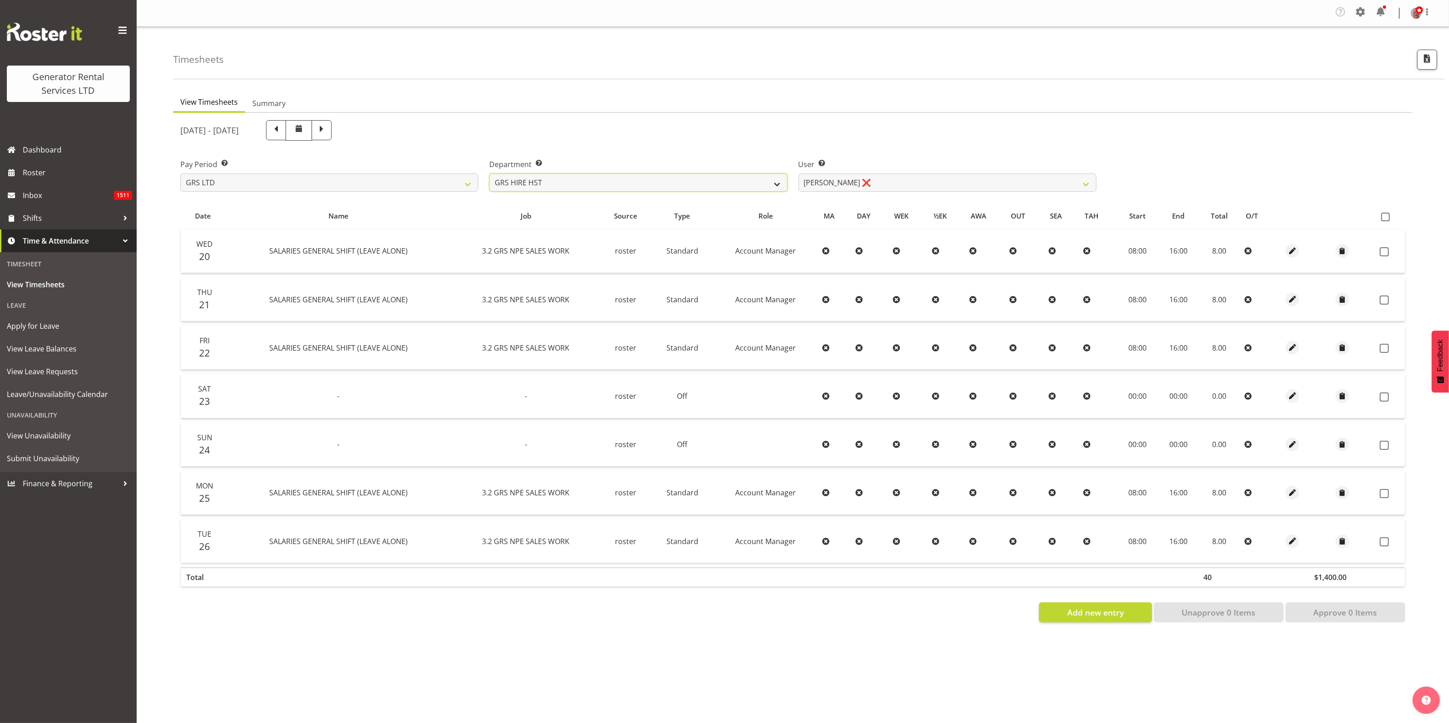
click at [577, 184] on select "GRS ADMIN AKL GRS ADMIN TGA GRS ENGINEERING AKL GRS HIRE AKL GRS HIRE HST GRS H…" at bounding box center [638, 183] width 298 height 18
select select "20"
click at [489, 174] on select "GRS ADMIN AKL GRS ADMIN TGA GRS ENGINEERING AKL GRS HIRE AKL GRS HIRE HST GRS H…" at bounding box center [638, 183] width 298 height 18
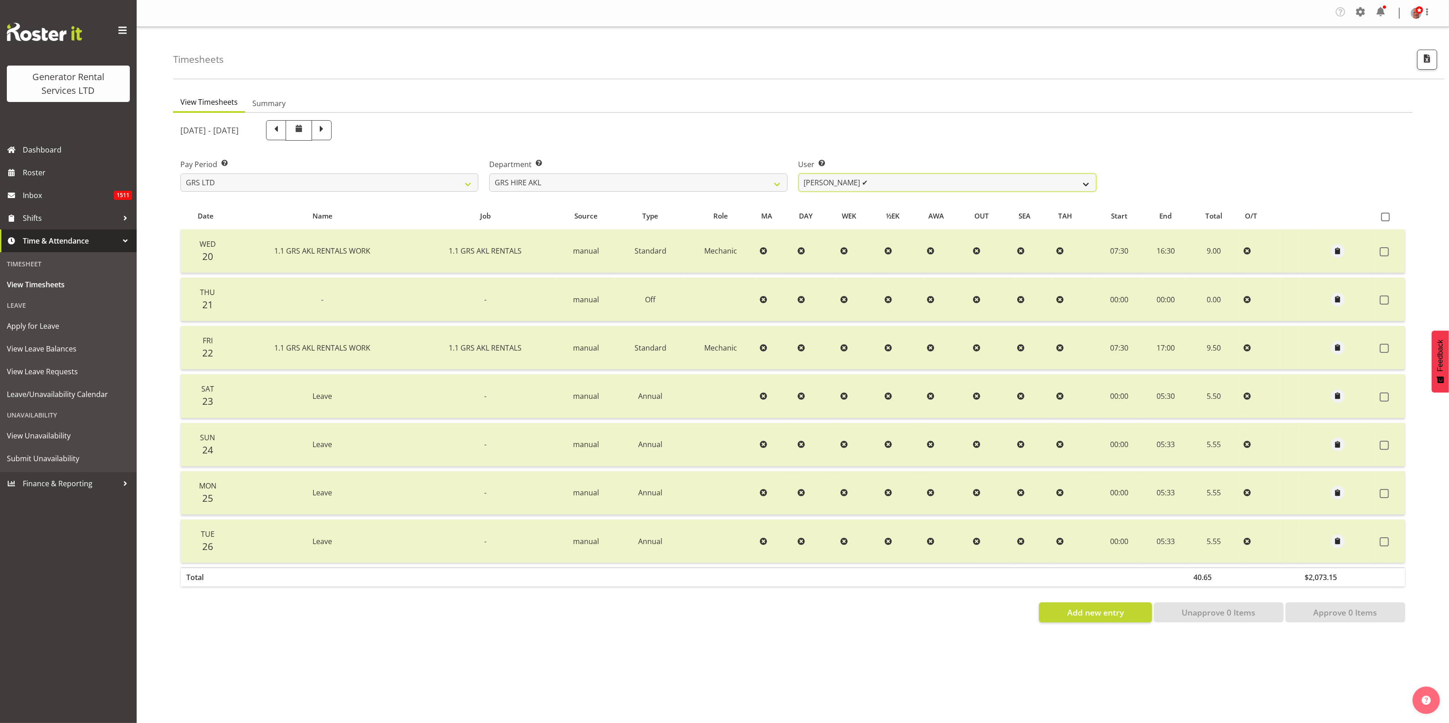
click at [924, 181] on select "[PERSON_NAME] ✔ [PERSON_NAME] ✔ [PERSON_NAME] ([GEOGRAPHIC_DATA]) [PERSON_NAME]…" at bounding box center [948, 183] width 298 height 18
select select "192"
click at [799, 174] on select "[PERSON_NAME] ✔ [PERSON_NAME] ✔ [PERSON_NAME] ([GEOGRAPHIC_DATA]) [PERSON_NAME]…" at bounding box center [948, 183] width 298 height 18
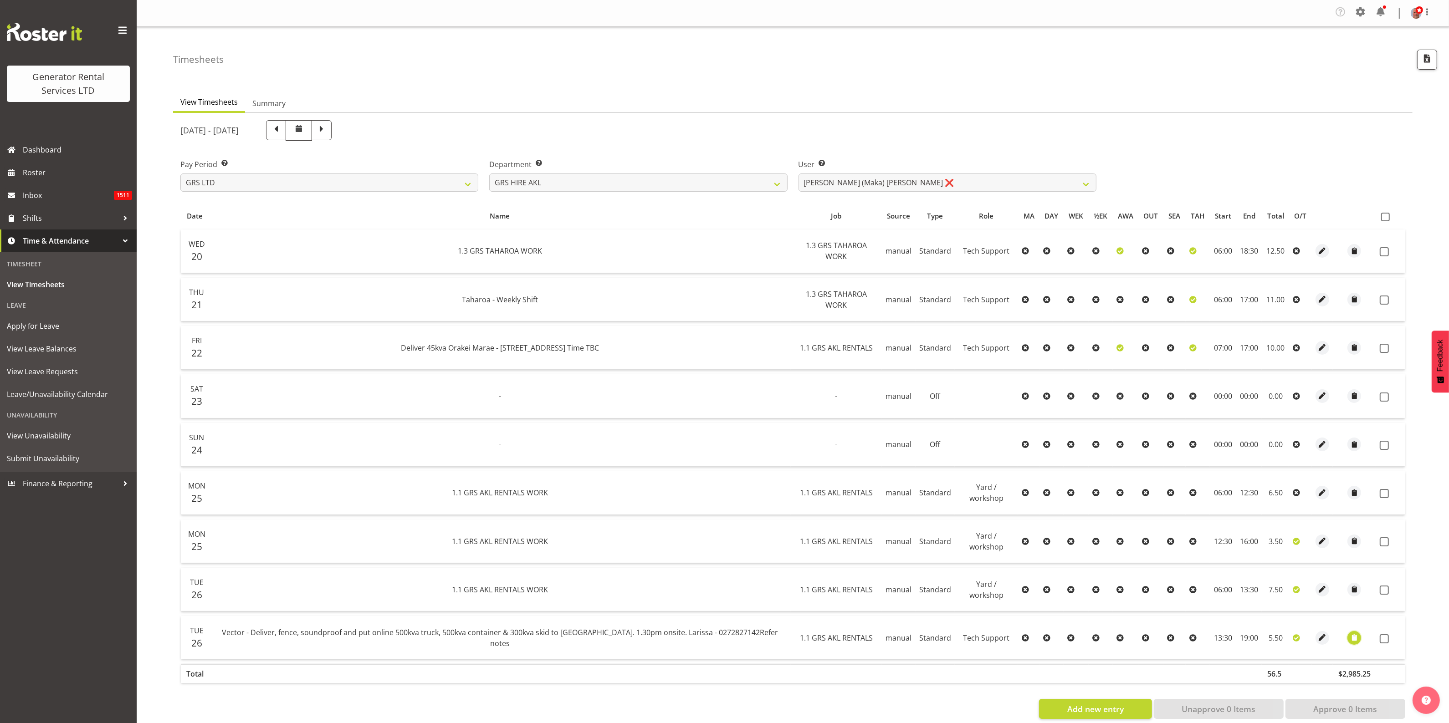
click at [1352, 637] on span "button" at bounding box center [1354, 638] width 10 height 10
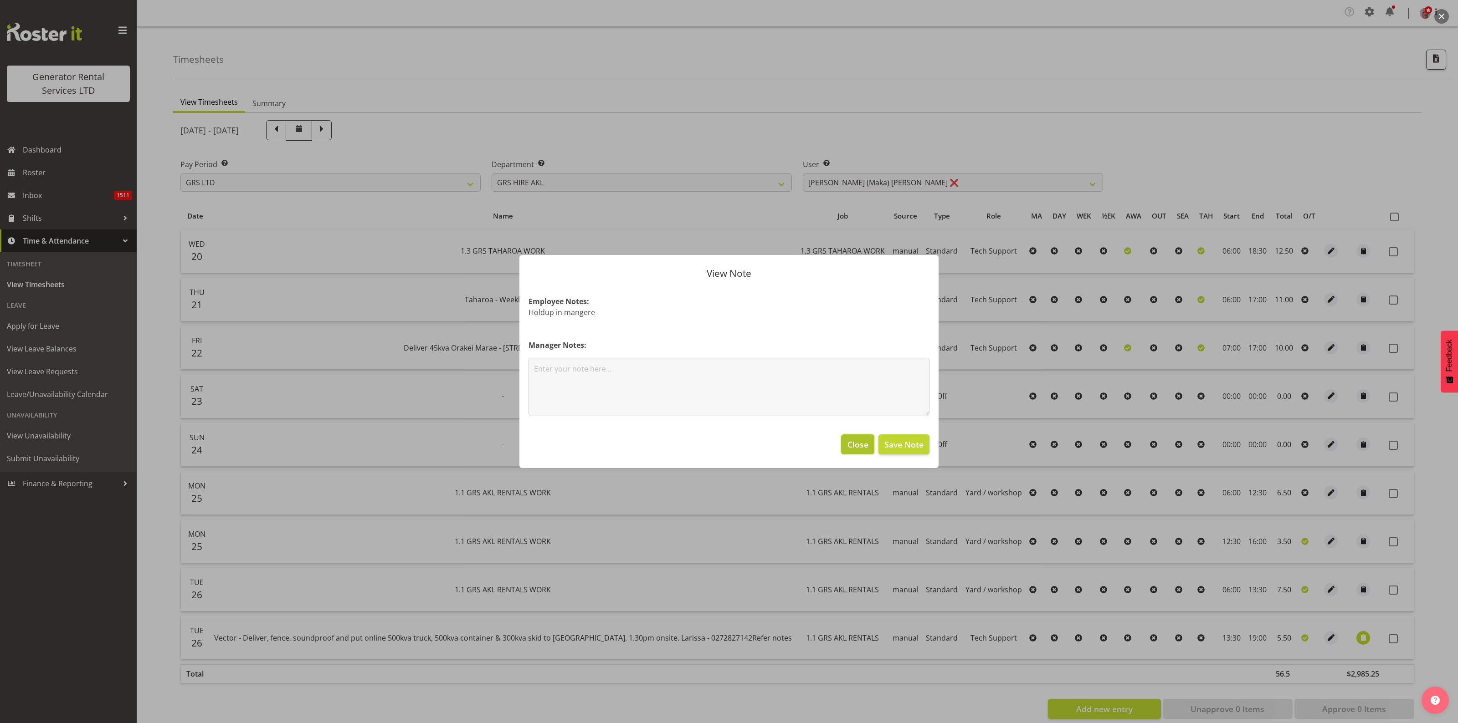
click at [860, 446] on span "Close" at bounding box center [857, 445] width 21 height 12
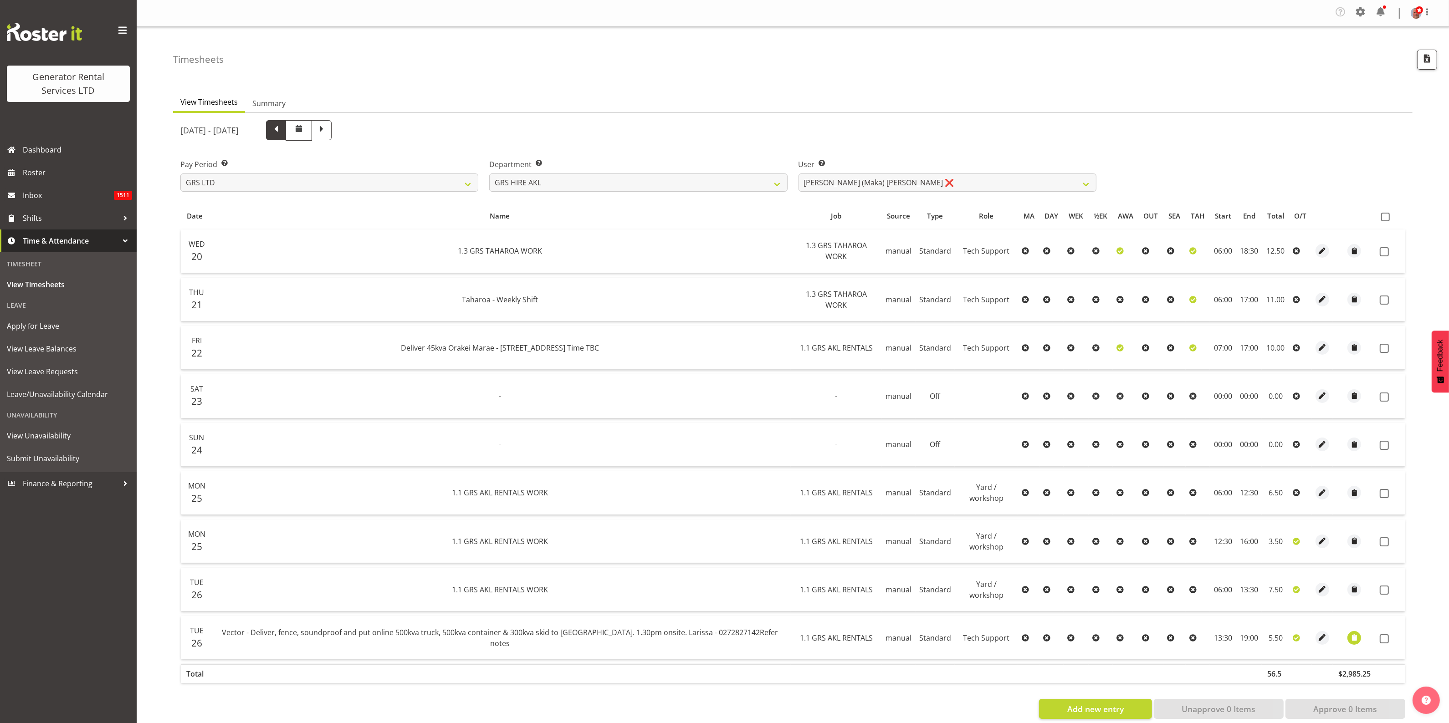
click at [282, 127] on span at bounding box center [276, 129] width 12 height 12
select select
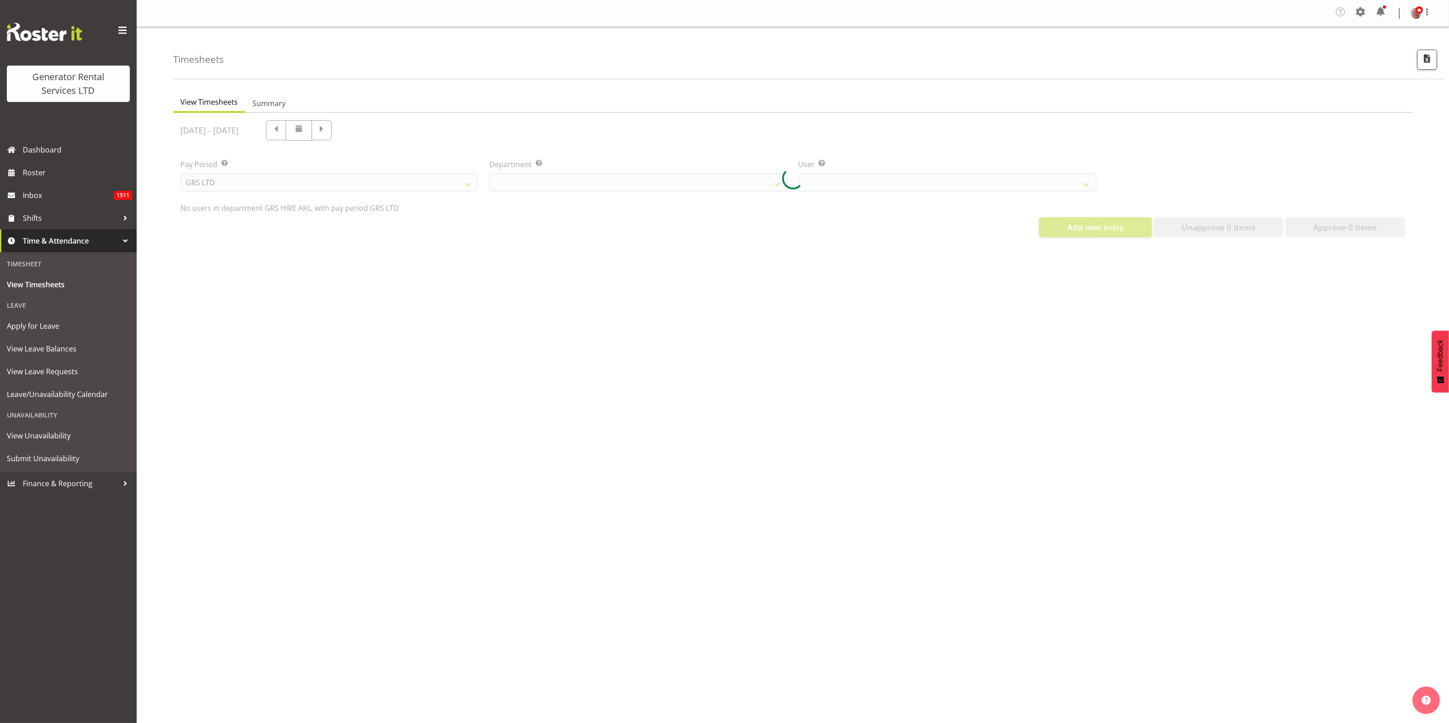
select select "20"
select select "192"
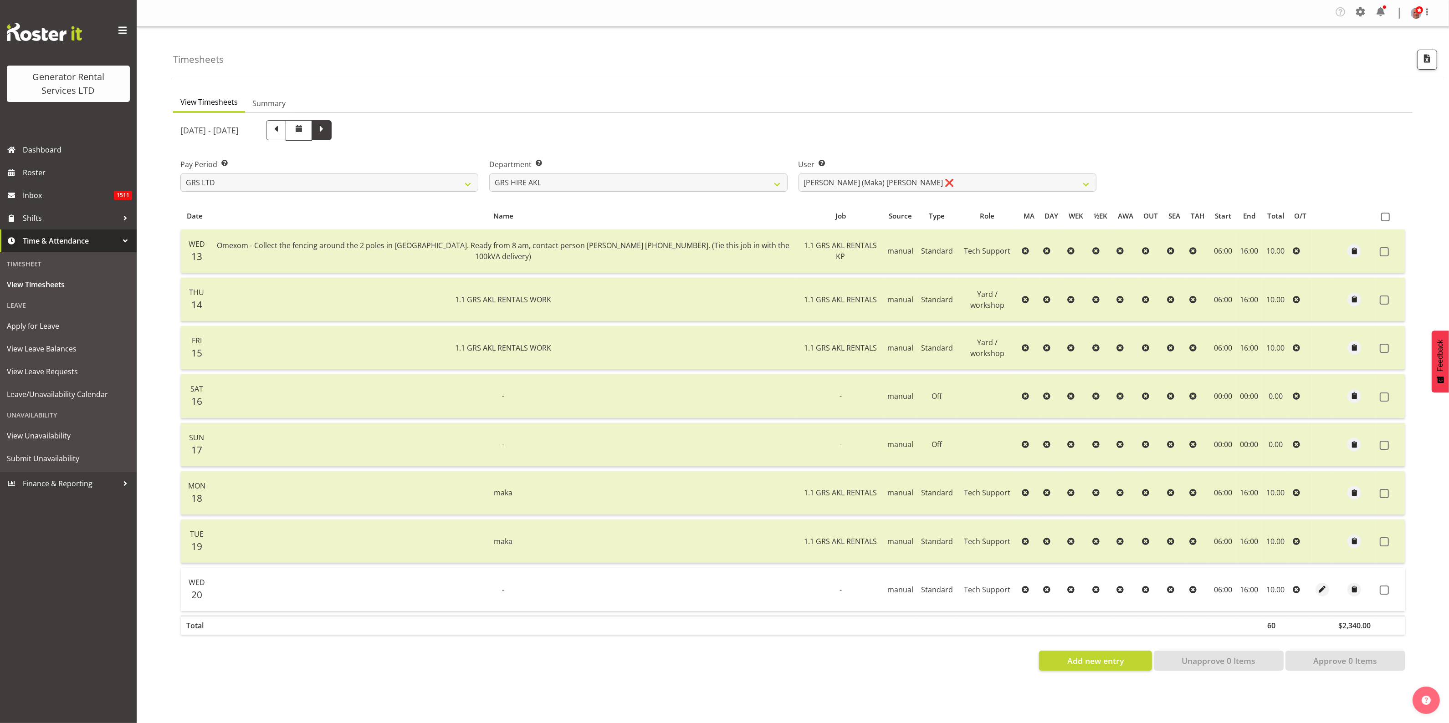
click at [328, 130] on span at bounding box center [322, 129] width 12 height 12
select select
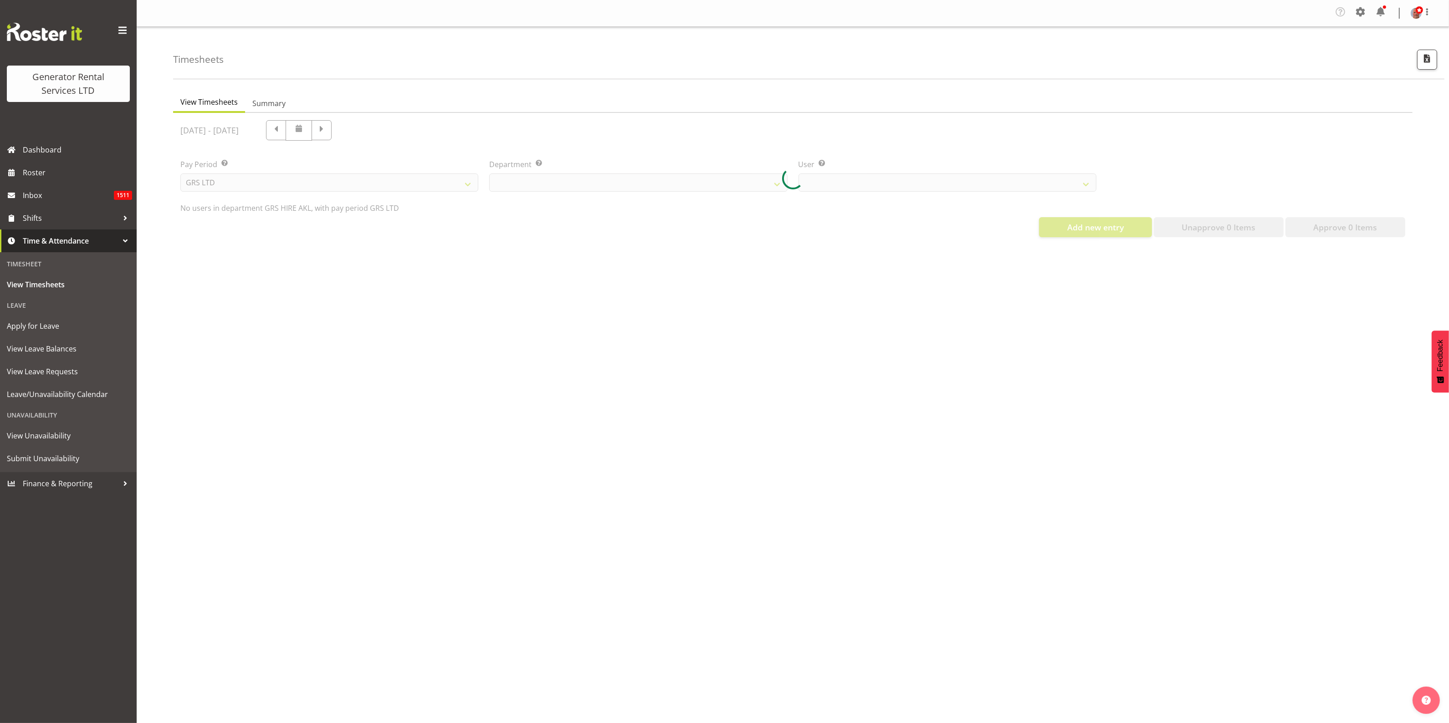
select select "20"
select select "192"
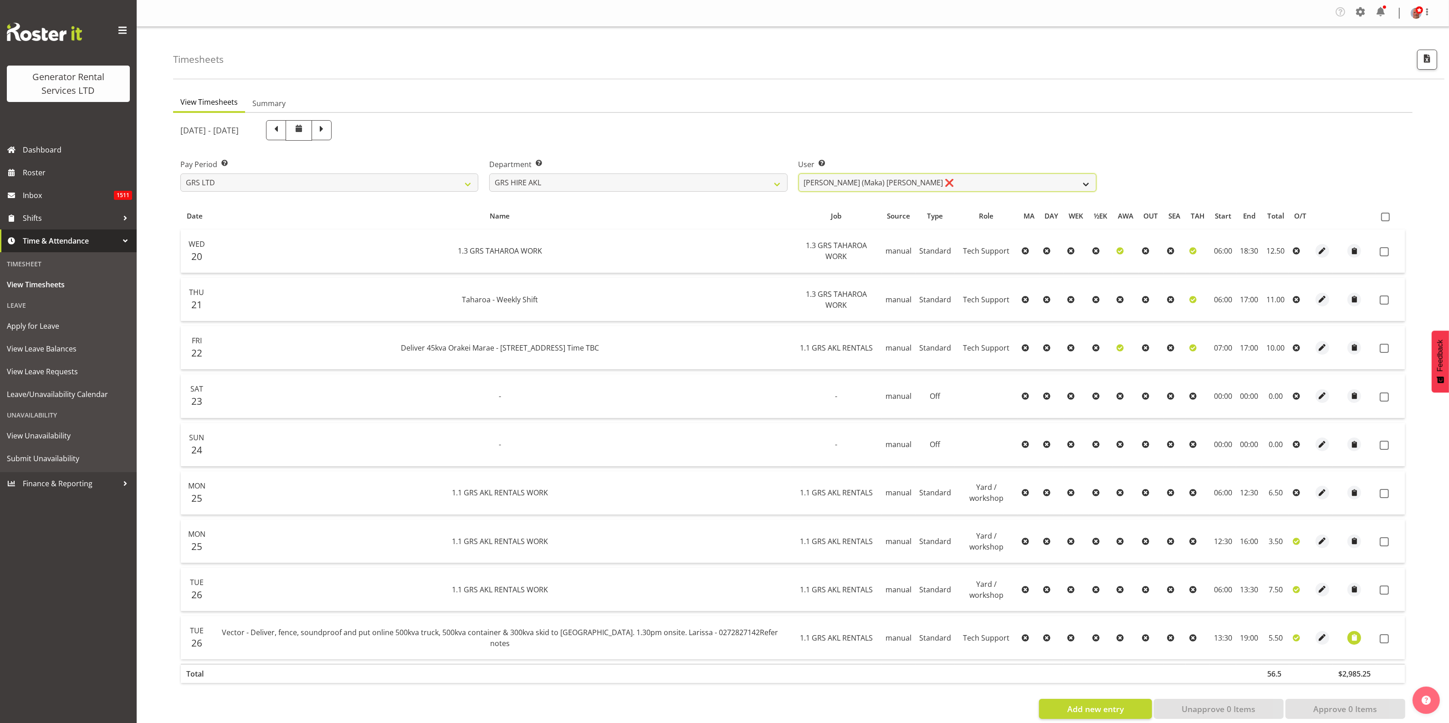
click at [827, 178] on select "[PERSON_NAME] ✔ [PERSON_NAME] ✔ [PERSON_NAME] ([GEOGRAPHIC_DATA]) [PERSON_NAME]…" at bounding box center [948, 183] width 298 height 18
click at [1229, 129] on div "[DATE] - [DATE]" at bounding box center [793, 129] width 1236 height 31
click at [599, 73] on div "Timesheets" at bounding box center [808, 52] width 1271 height 52
click at [595, 90] on div "View Timesheets Summary [DATE] - [DATE] Pay Period Select which pay period you …" at bounding box center [811, 408] width 1276 height 647
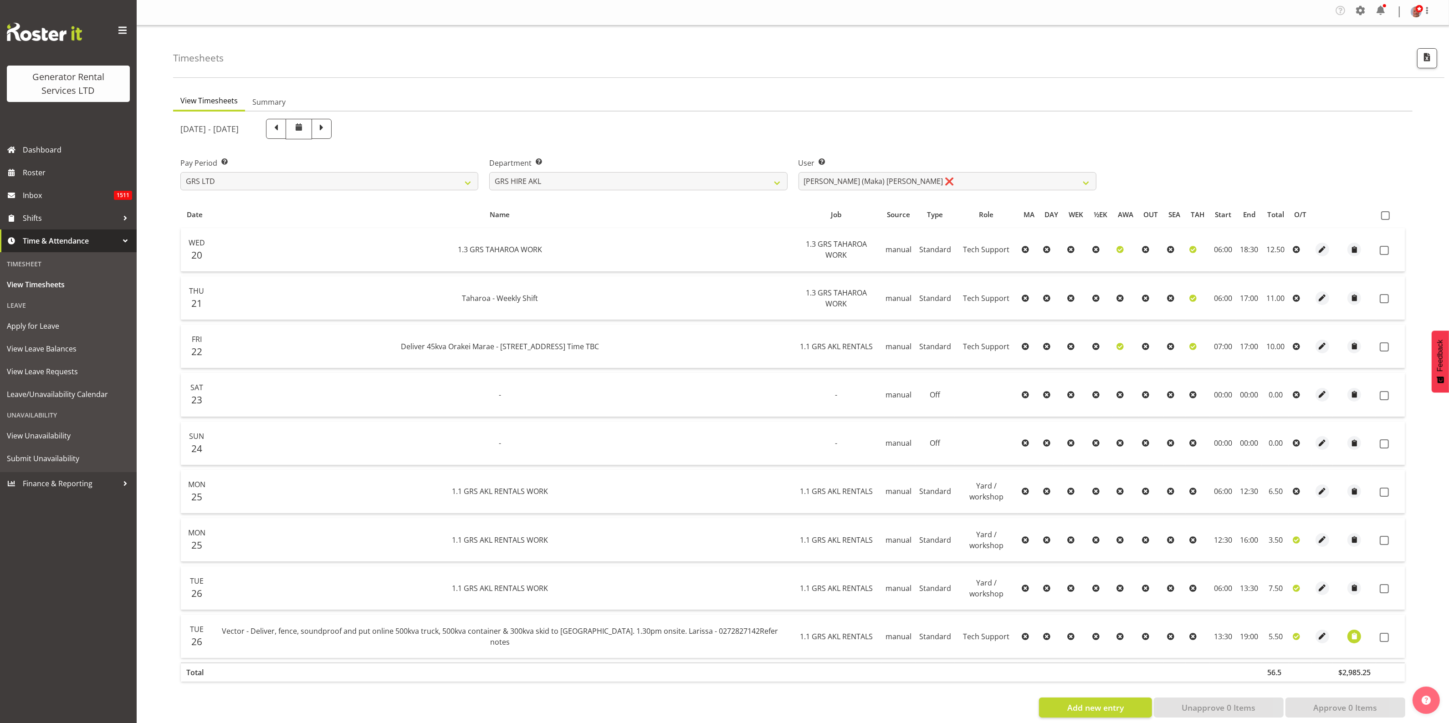
click at [500, 61] on div "Timesheets" at bounding box center [808, 52] width 1271 height 52
click at [823, 178] on select "[PERSON_NAME] ✔ [PERSON_NAME] ✔ [PERSON_NAME] ([GEOGRAPHIC_DATA]) [PERSON_NAME]…" at bounding box center [948, 181] width 298 height 18
click at [638, 183] on select "GRS ADMIN AKL GRS ADMIN TGA GRS ENGINEERING AKL GRS HIRE AKL GRS HIRE HST GRS H…" at bounding box center [638, 181] width 298 height 18
click at [489, 172] on select "GRS ADMIN AKL GRS ADMIN TGA GRS ENGINEERING AKL GRS HIRE AKL GRS HIRE HST GRS H…" at bounding box center [638, 181] width 298 height 18
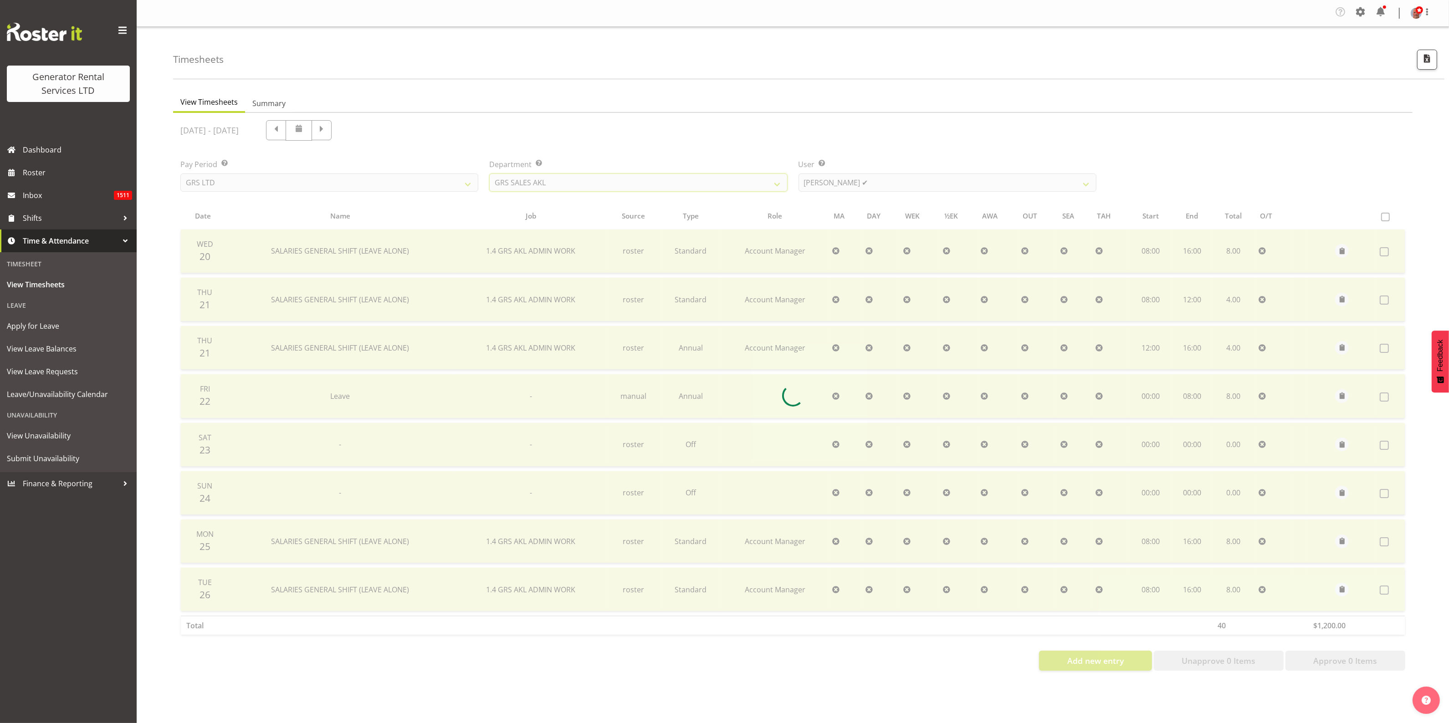
scroll to position [0, 0]
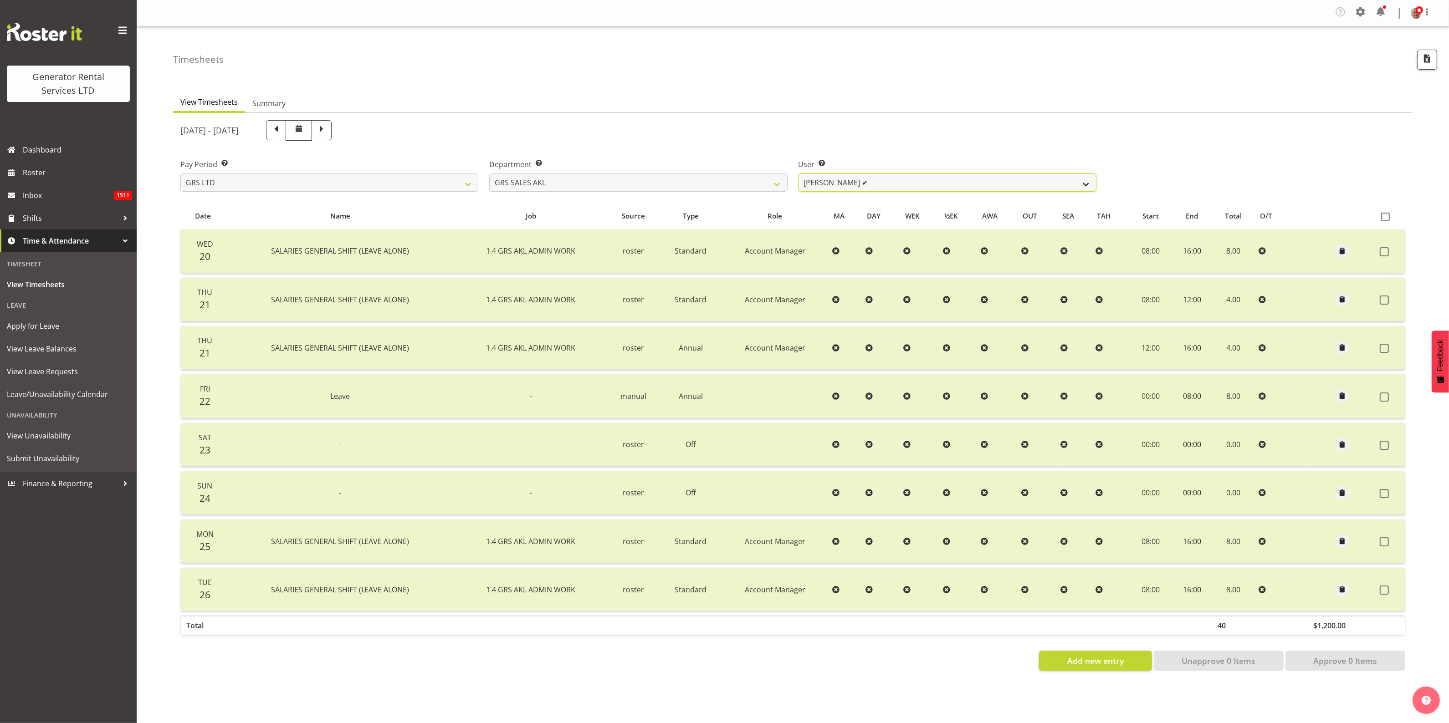
click at [825, 181] on select "[PERSON_NAME] ✔ [PERSON_NAME] ✔ [PERSON_NAME] ✔ [PERSON_NAME] ✔ [PERSON_NAME] ❌" at bounding box center [948, 183] width 298 height 18
click at [641, 183] on select "GRS ADMIN AKL GRS ADMIN TGA GRS ENGINEERING AKL GRS HIRE AKL GRS HIRE HST GRS H…" at bounding box center [638, 183] width 298 height 18
click at [489, 174] on select "GRS ADMIN AKL GRS ADMIN TGA GRS ENGINEERING AKL GRS HIRE AKL GRS HIRE HST GRS H…" at bounding box center [638, 183] width 298 height 18
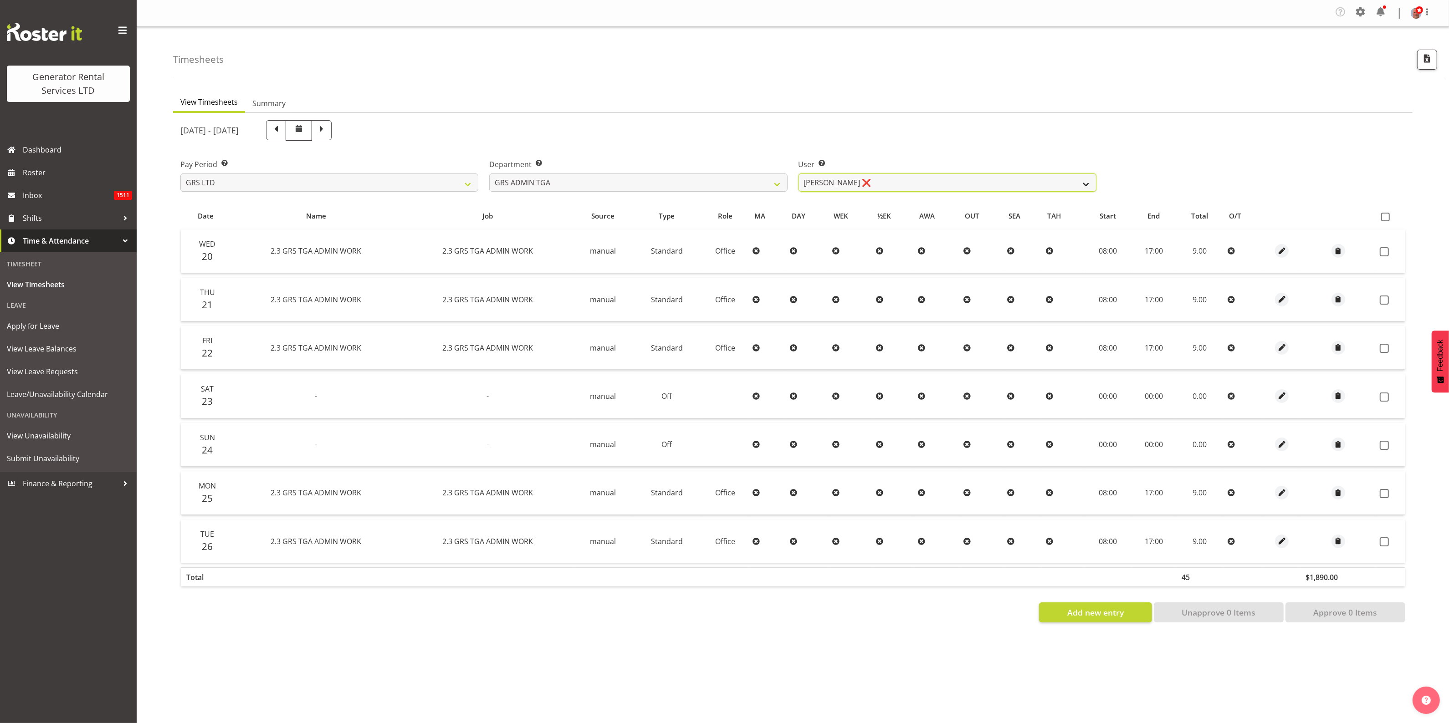
click at [902, 185] on select "[PERSON_NAME] ❌" at bounding box center [948, 183] width 298 height 18
click at [602, 179] on select "GRS ADMIN AKL GRS ADMIN TGA GRS ENGINEERING AKL GRS HIRE AKL GRS HIRE HST GRS H…" at bounding box center [638, 183] width 298 height 18
click at [489, 174] on select "GRS ADMIN AKL GRS ADMIN TGA GRS ENGINEERING AKL GRS HIRE AKL GRS HIRE HST GRS H…" at bounding box center [638, 183] width 298 height 18
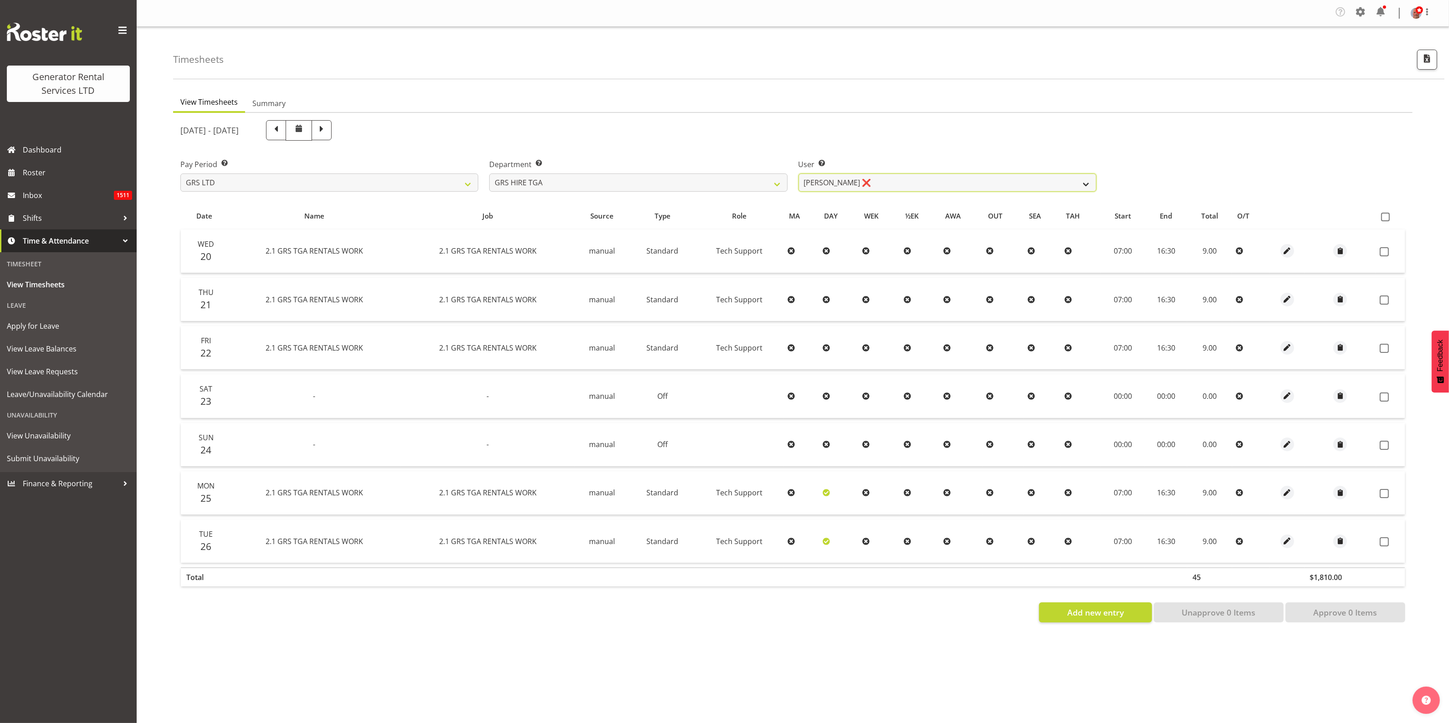
click at [922, 180] on select "[PERSON_NAME] ❌ [PERSON_NAME] ❌ [PERSON_NAME] ❌ [PERSON_NAME] ❌ [PERSON_NAME] ❌" at bounding box center [948, 183] width 298 height 18
click at [648, 183] on select "GRS ADMIN AKL GRS ADMIN TGA GRS ENGINEERING AKL GRS HIRE AKL GRS HIRE HST GRS H…" at bounding box center [638, 183] width 298 height 18
click at [489, 174] on select "GRS ADMIN AKL GRS ADMIN TGA GRS ENGINEERING AKL GRS HIRE AKL GRS HIRE HST GRS H…" at bounding box center [638, 183] width 298 height 18
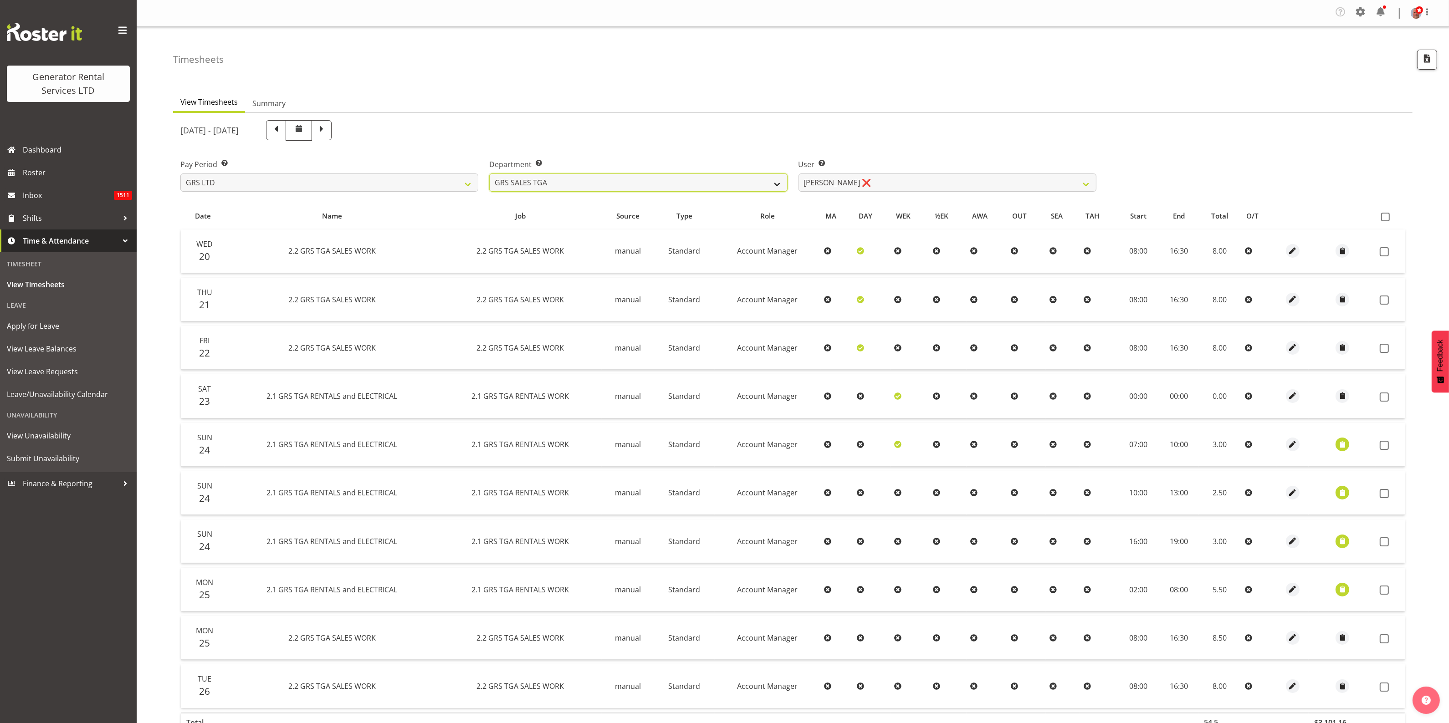
click at [610, 181] on select "GRS ADMIN AKL GRS ADMIN TGA GRS ENGINEERING AKL GRS HIRE AKL GRS HIRE HST GRS H…" at bounding box center [638, 183] width 298 height 18
click at [607, 142] on div "[DATE] - [DATE]" at bounding box center [638, 130] width 927 height 31
click at [581, 181] on select "GRS ADMIN AKL GRS ADMIN TGA GRS ENGINEERING AKL GRS HIRE AKL GRS HIRE HST GRS H…" at bounding box center [638, 183] width 298 height 18
click at [603, 136] on div "[DATE] - [DATE]" at bounding box center [638, 130] width 916 height 20
click at [684, 178] on select "GRS ADMIN AKL GRS ADMIN TGA GRS ENGINEERING AKL GRS HIRE AKL GRS HIRE HST GRS H…" at bounding box center [638, 183] width 298 height 18
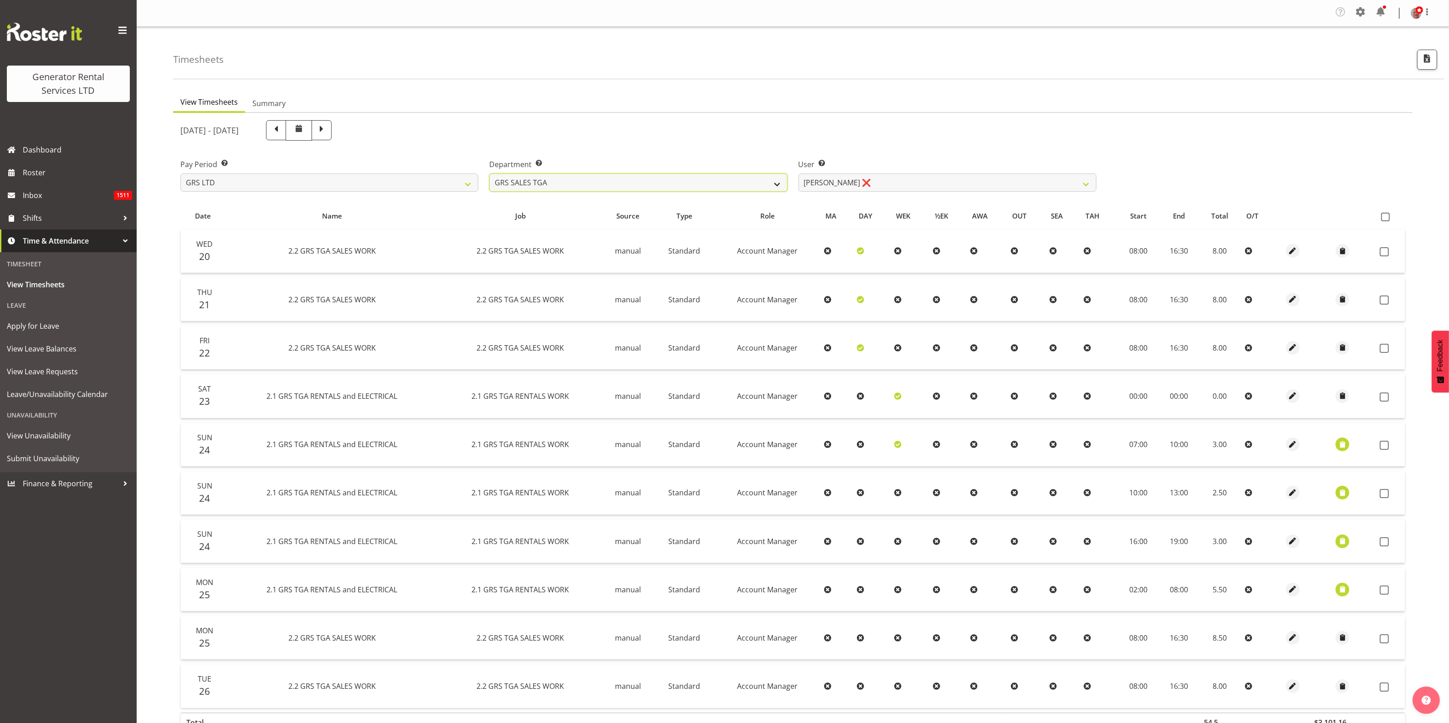
select select "20"
click at [489, 174] on select "GRS ADMIN AKL GRS ADMIN TGA GRS ENGINEERING AKL GRS HIRE AKL GRS HIRE HST GRS H…" at bounding box center [638, 183] width 298 height 18
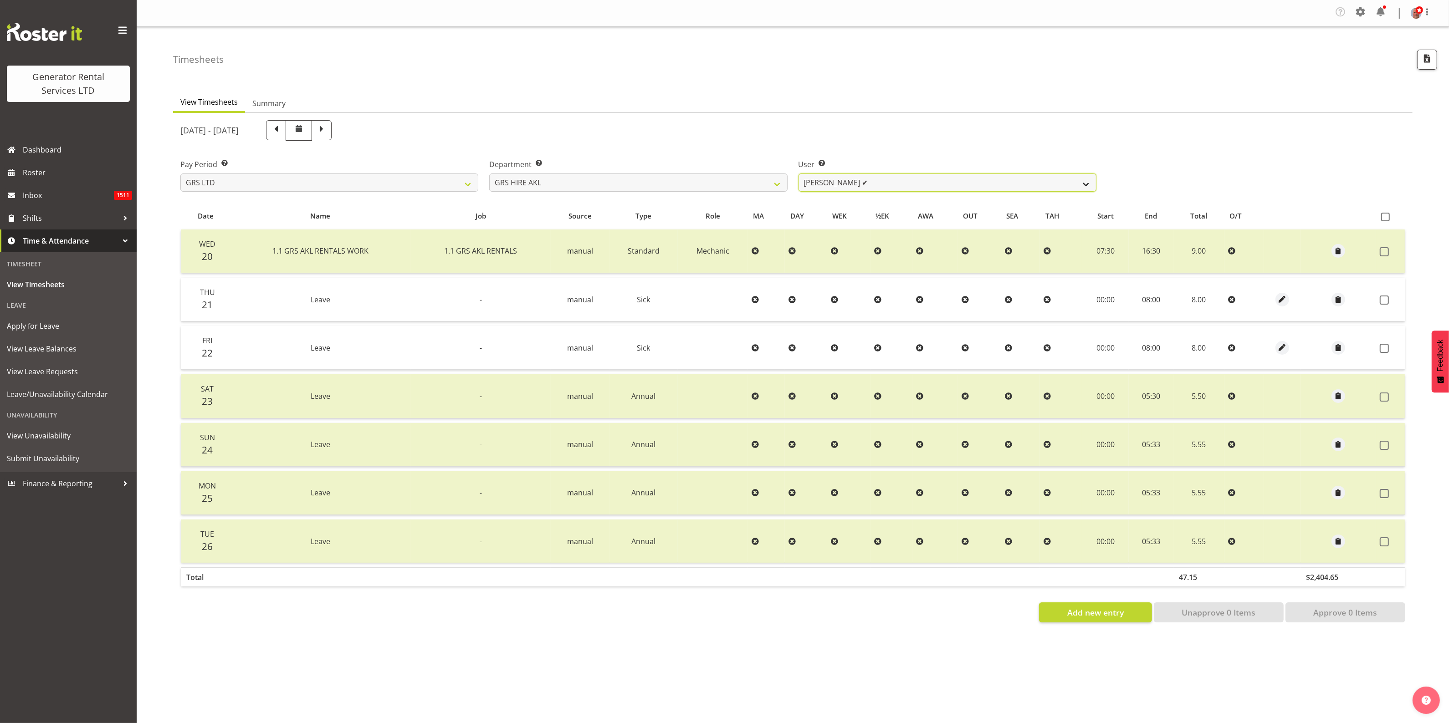
click at [917, 184] on select "[PERSON_NAME] ✔ [PERSON_NAME] ✔ [PERSON_NAME] ([GEOGRAPHIC_DATA]) [PERSON_NAME]…" at bounding box center [948, 183] width 298 height 18
click at [917, 187] on select "[PERSON_NAME] ✔ [PERSON_NAME] ✔ [PERSON_NAME] ([GEOGRAPHIC_DATA]) [PERSON_NAME]…" at bounding box center [948, 183] width 298 height 18
click at [891, 137] on div "[DATE] - [DATE]" at bounding box center [638, 130] width 916 height 20
click at [846, 182] on select "[PERSON_NAME] ✔ [PERSON_NAME] ✔ [PERSON_NAME] ([GEOGRAPHIC_DATA]) [PERSON_NAME]…" at bounding box center [948, 183] width 298 height 18
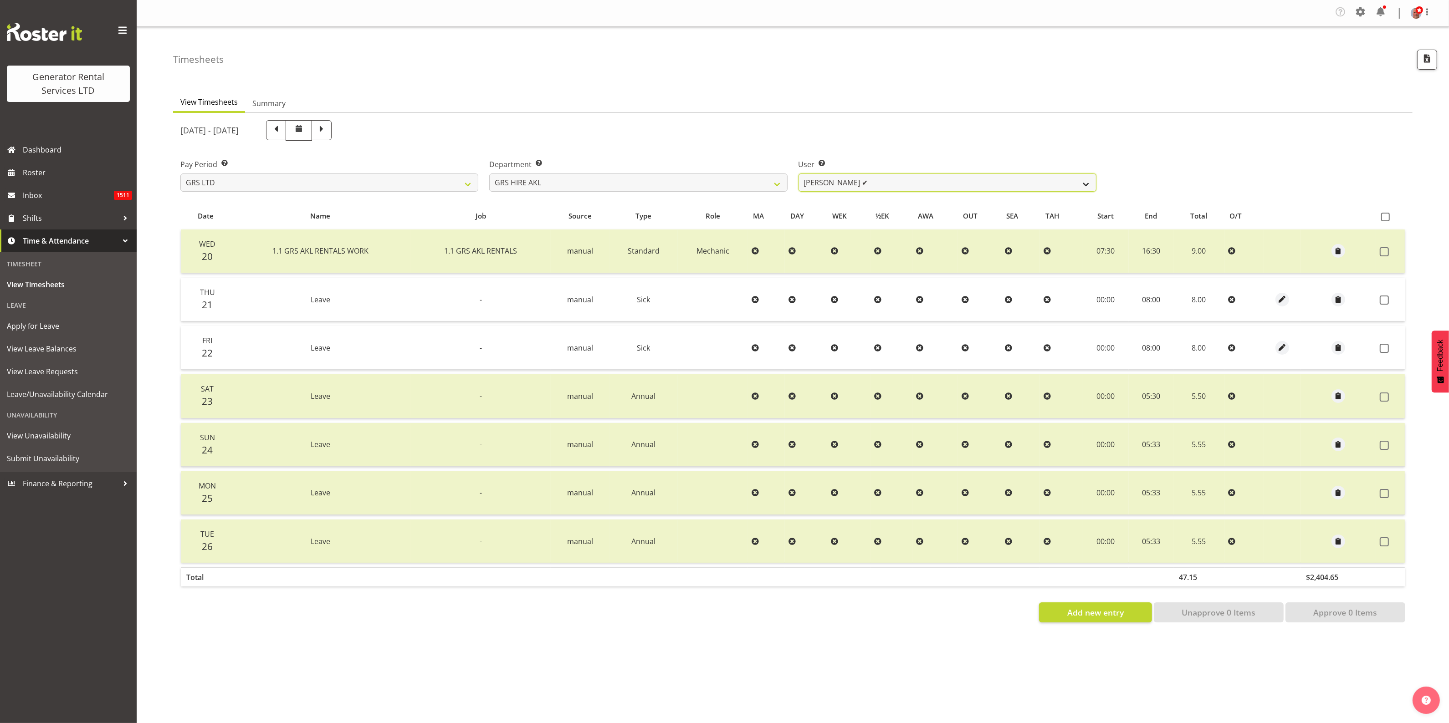
select select "1336"
click at [799, 174] on select "[PERSON_NAME] ✔ [PERSON_NAME] ✔ [PERSON_NAME] ([GEOGRAPHIC_DATA]) [PERSON_NAME]…" at bounding box center [948, 183] width 298 height 18
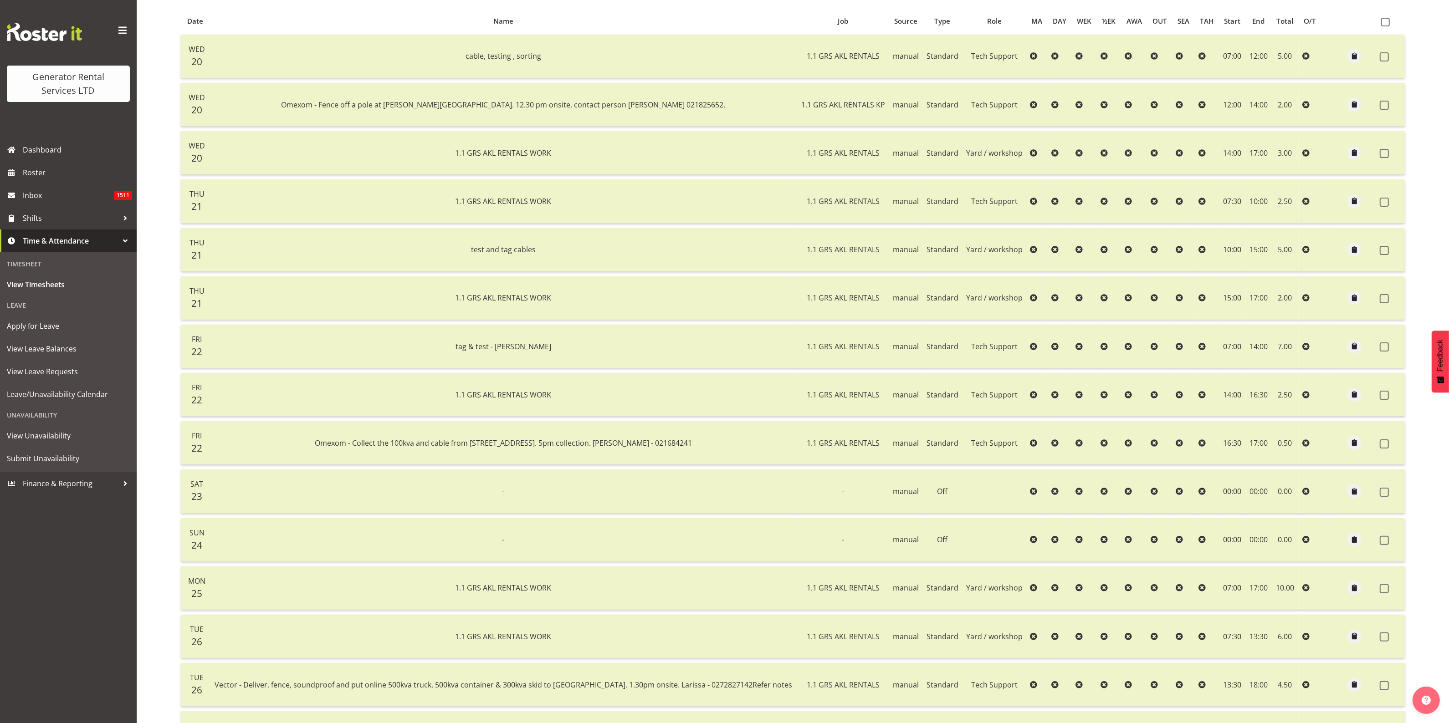
scroll to position [139, 0]
